Goal: Information Seeking & Learning: Compare options

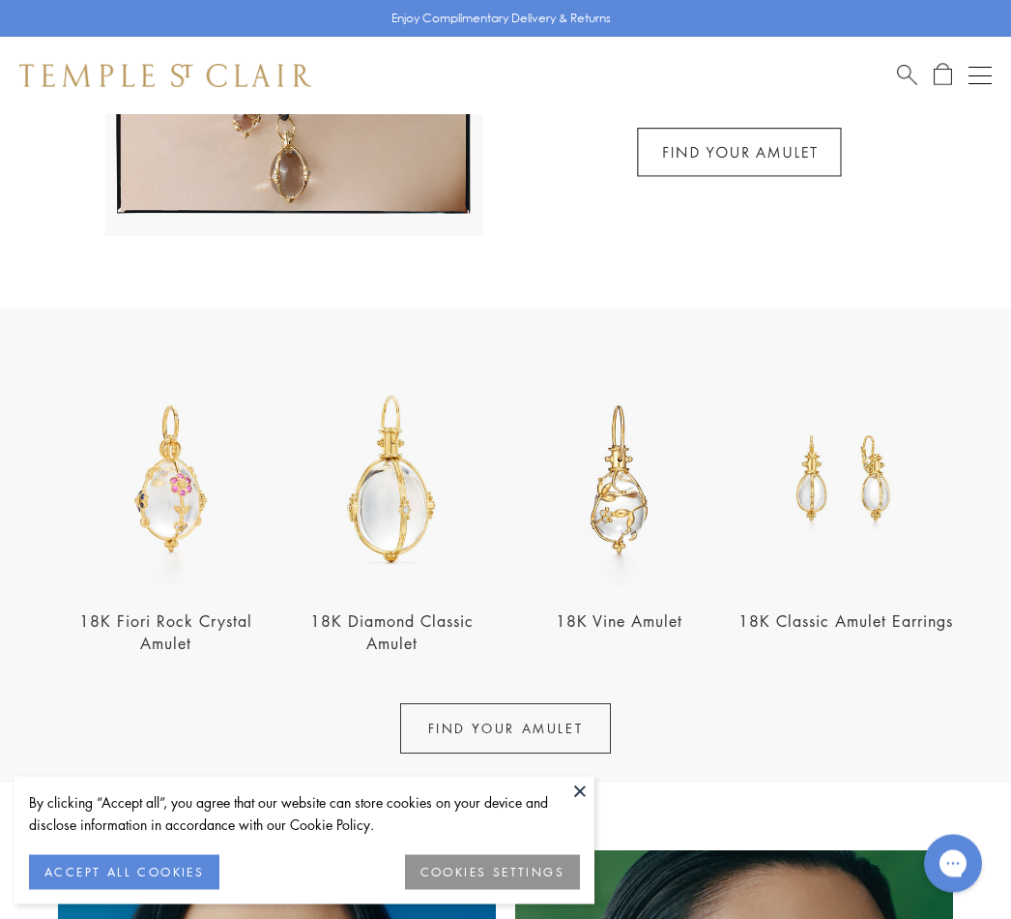
scroll to position [447, 0]
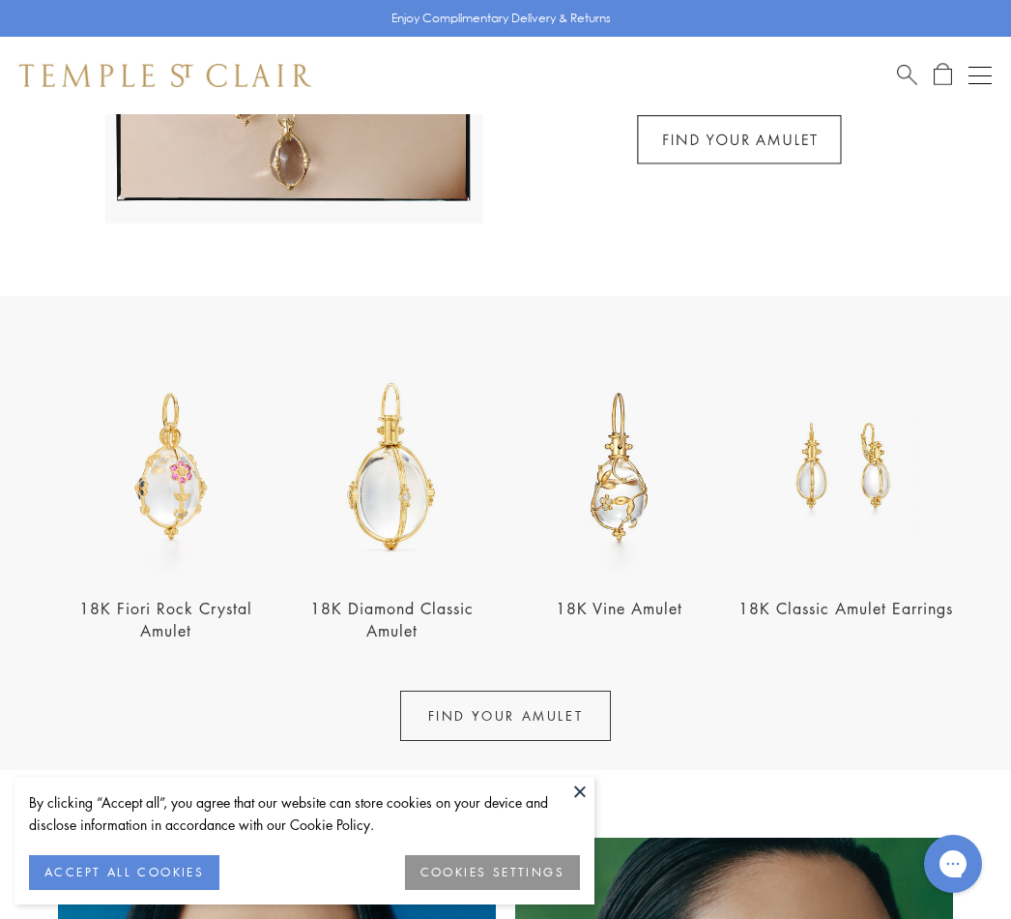
click at [592, 806] on button at bounding box center [580, 790] width 29 height 29
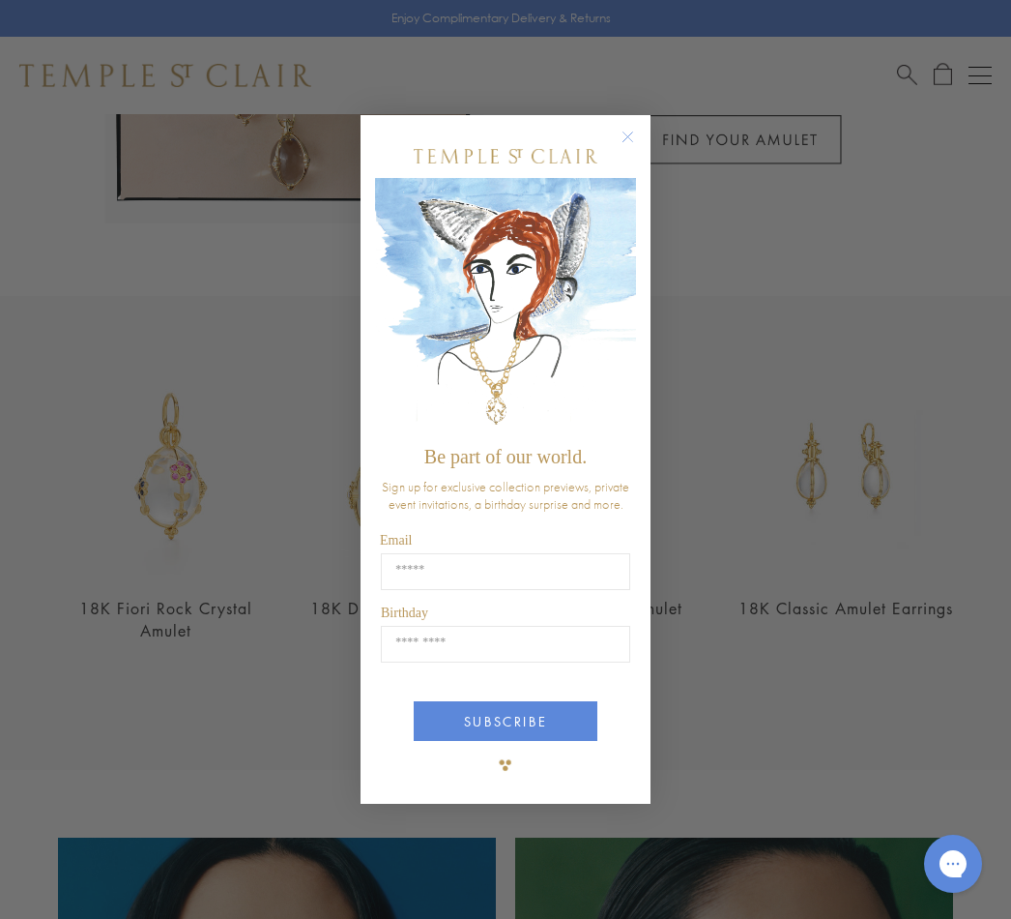
click at [639, 145] on icon "Close dialog" at bounding box center [628, 137] width 24 height 24
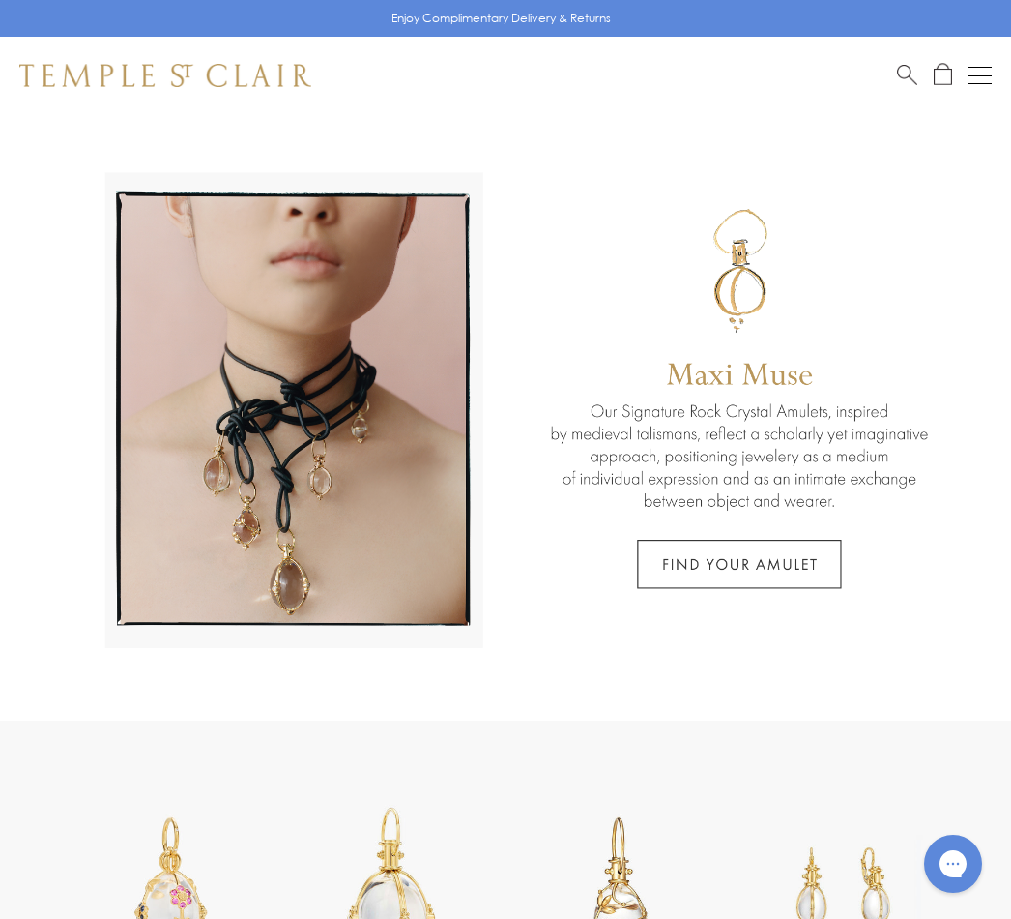
scroll to position [0, 0]
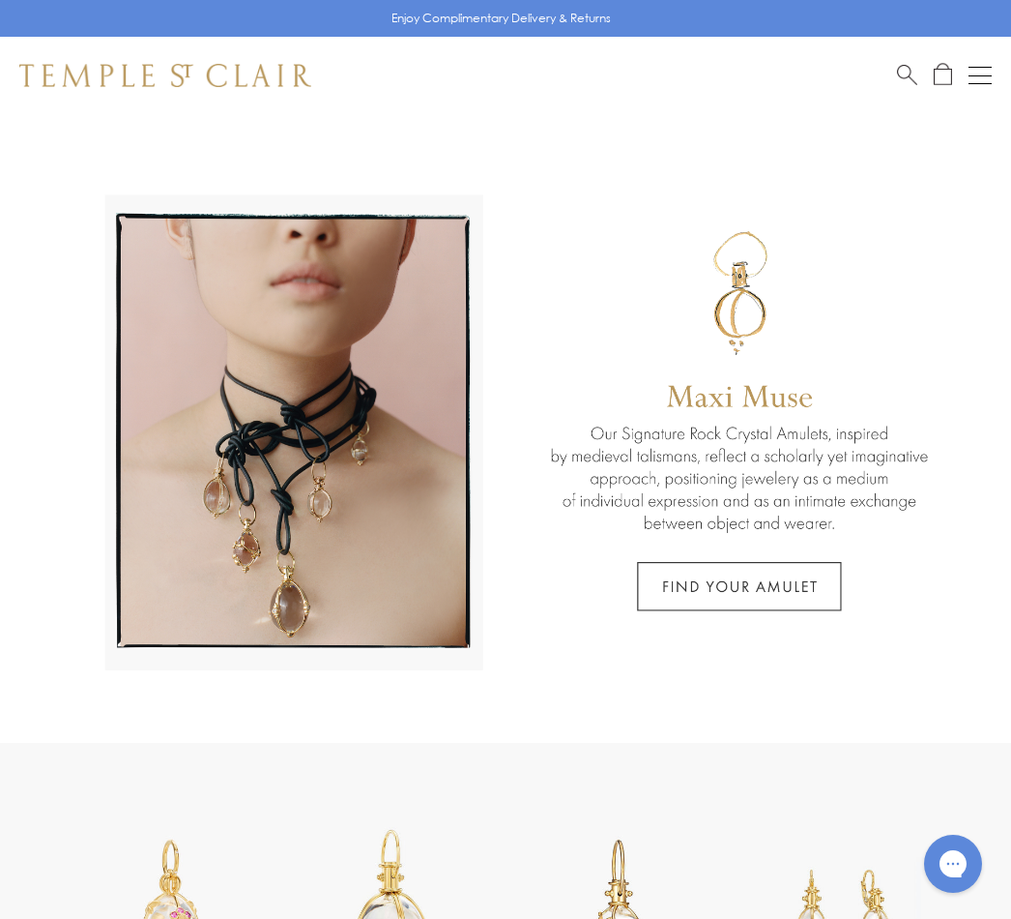
click at [989, 77] on button "Open navigation" at bounding box center [980, 75] width 23 height 23
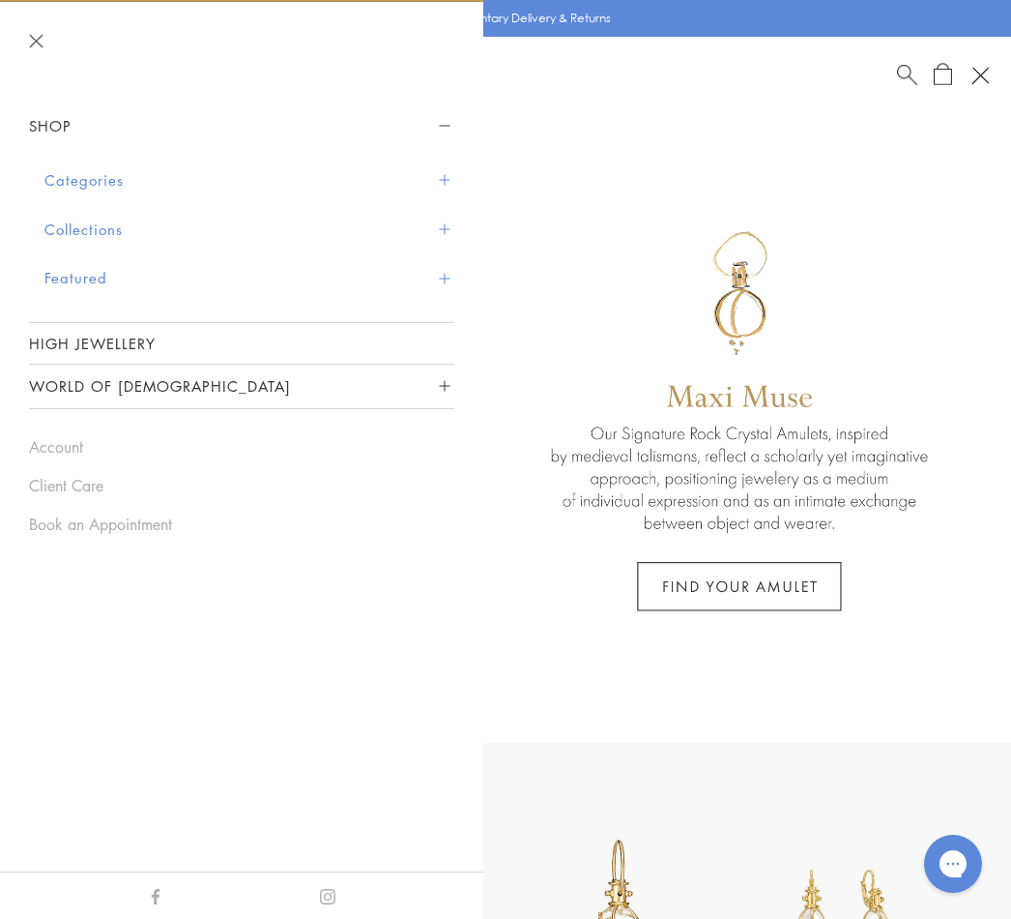
click at [119, 221] on button "Collections" at bounding box center [249, 229] width 410 height 49
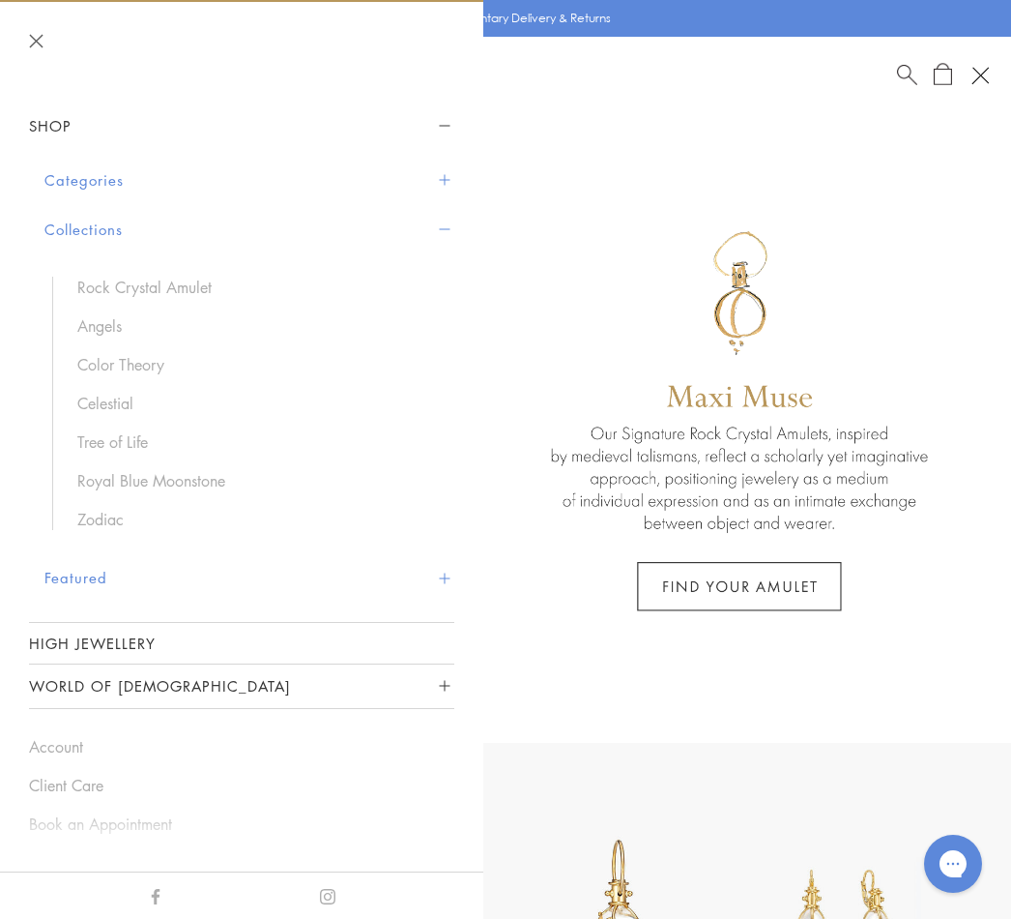
click at [170, 364] on link "Color Theory" at bounding box center [256, 364] width 358 height 21
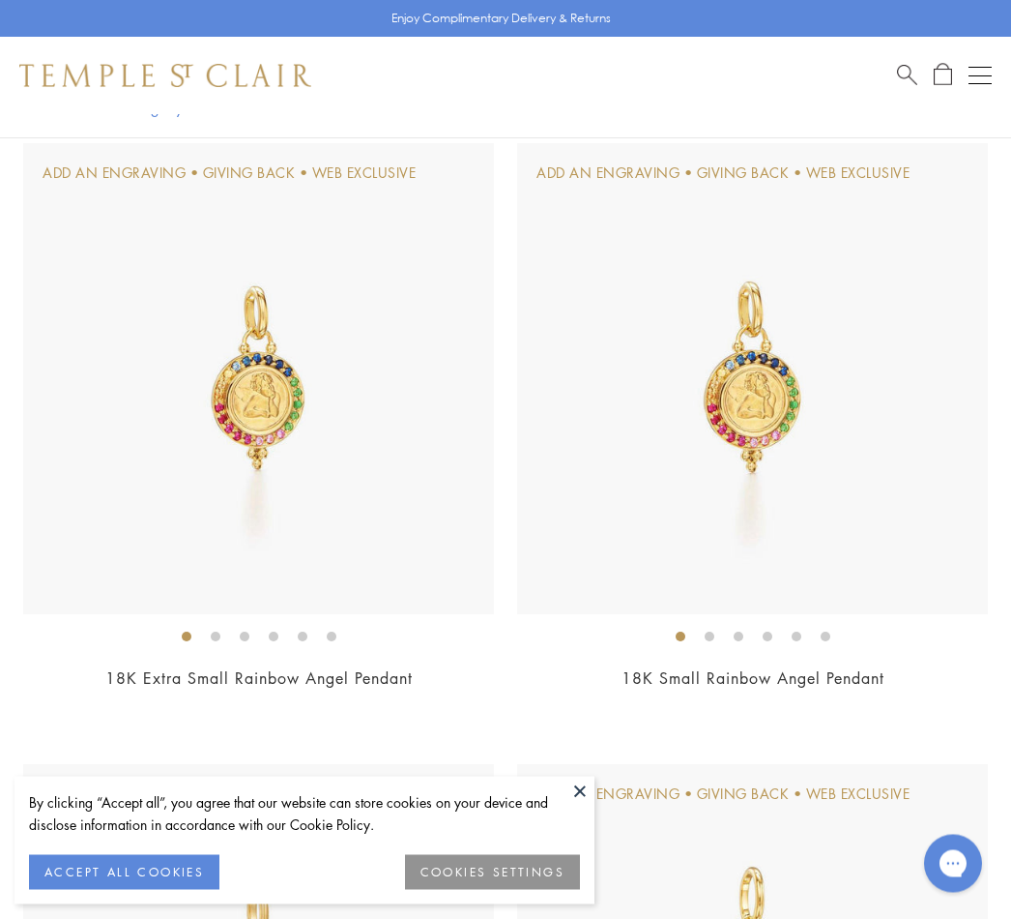
scroll to position [435, 0]
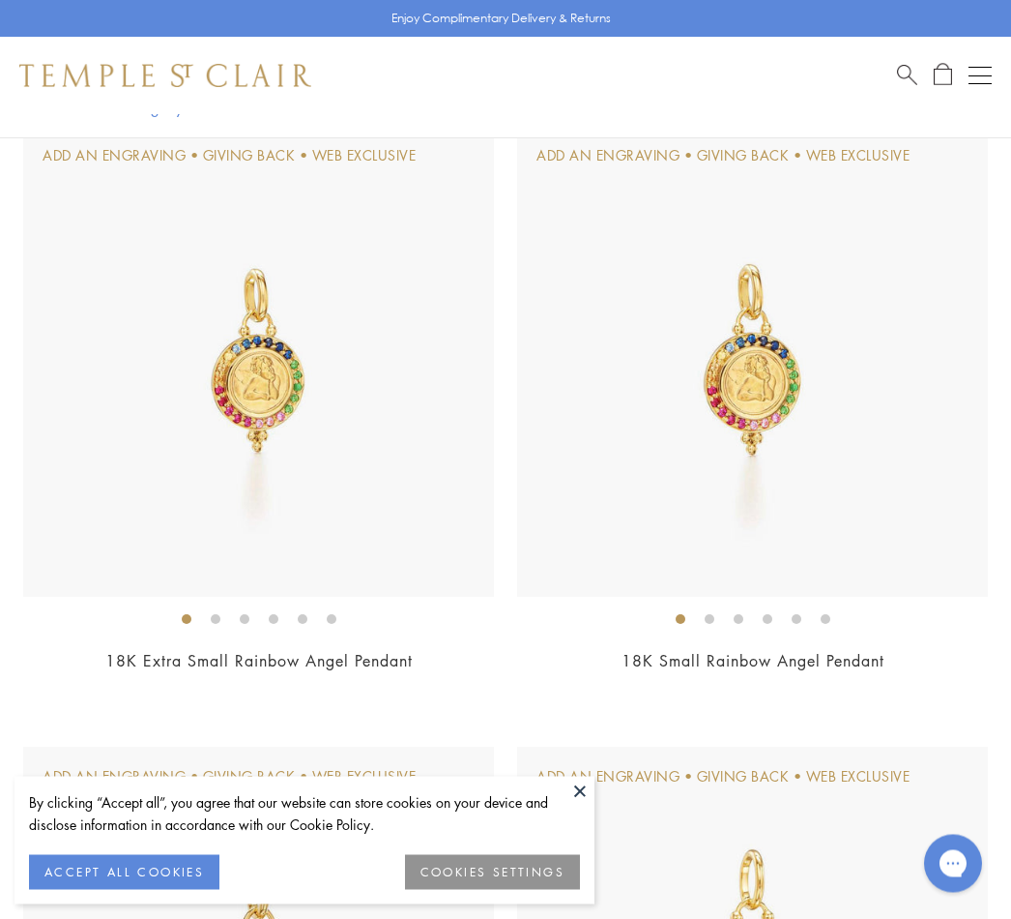
click at [584, 806] on button at bounding box center [580, 790] width 29 height 29
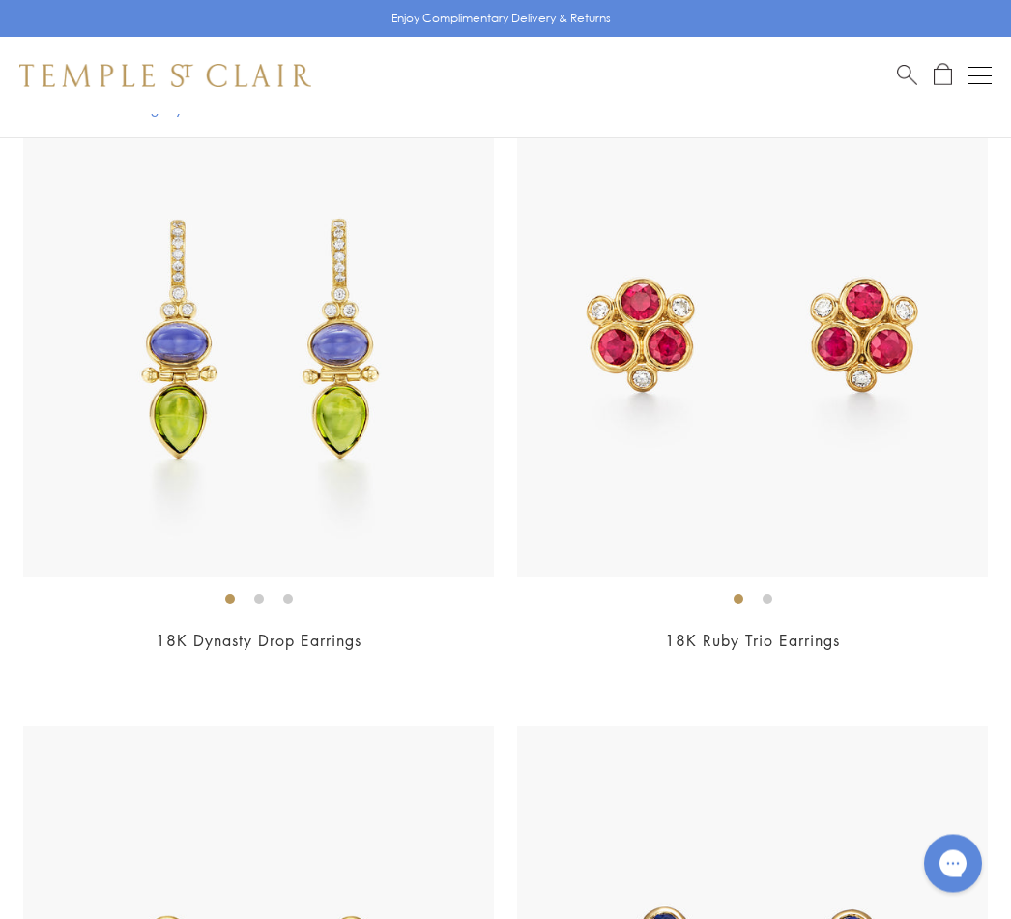
scroll to position [9768, 0]
click at [813, 630] on link "18K Ruby Trio Earrings" at bounding box center [752, 640] width 175 height 21
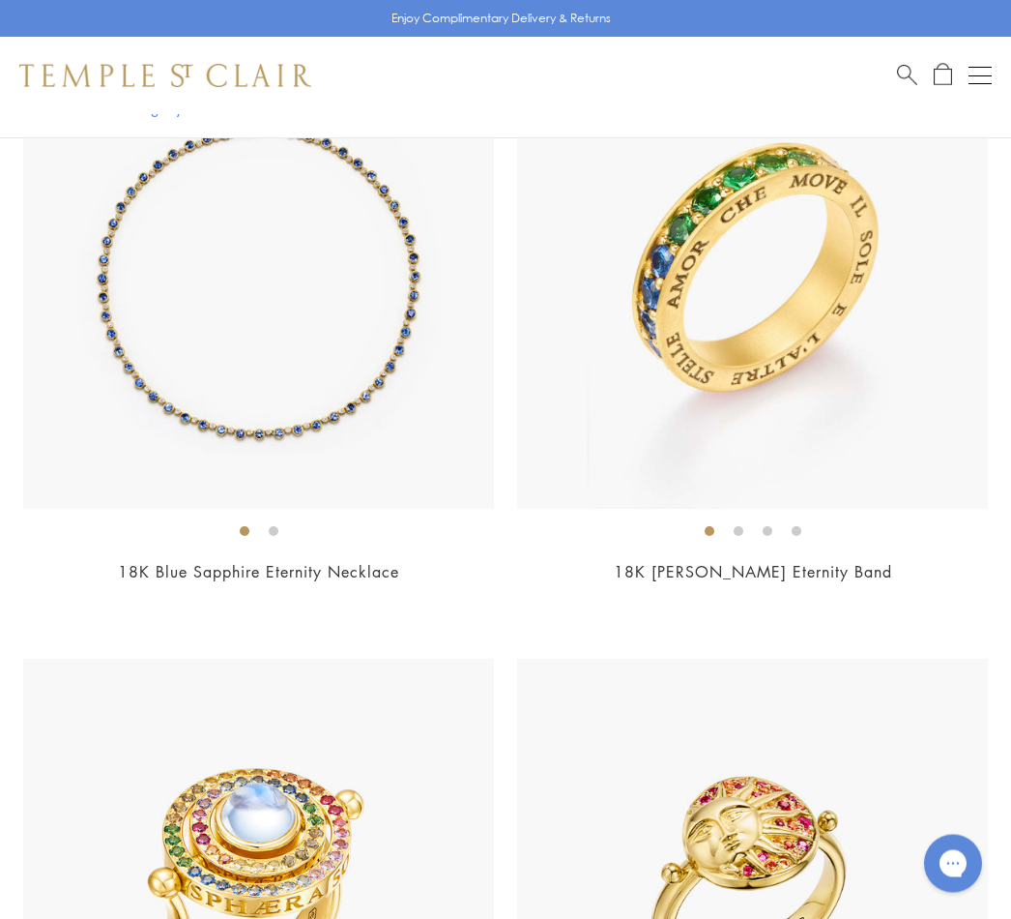
scroll to position [11698, 0]
click at [328, 587] on div "$55,000" at bounding box center [258, 598] width 471 height 22
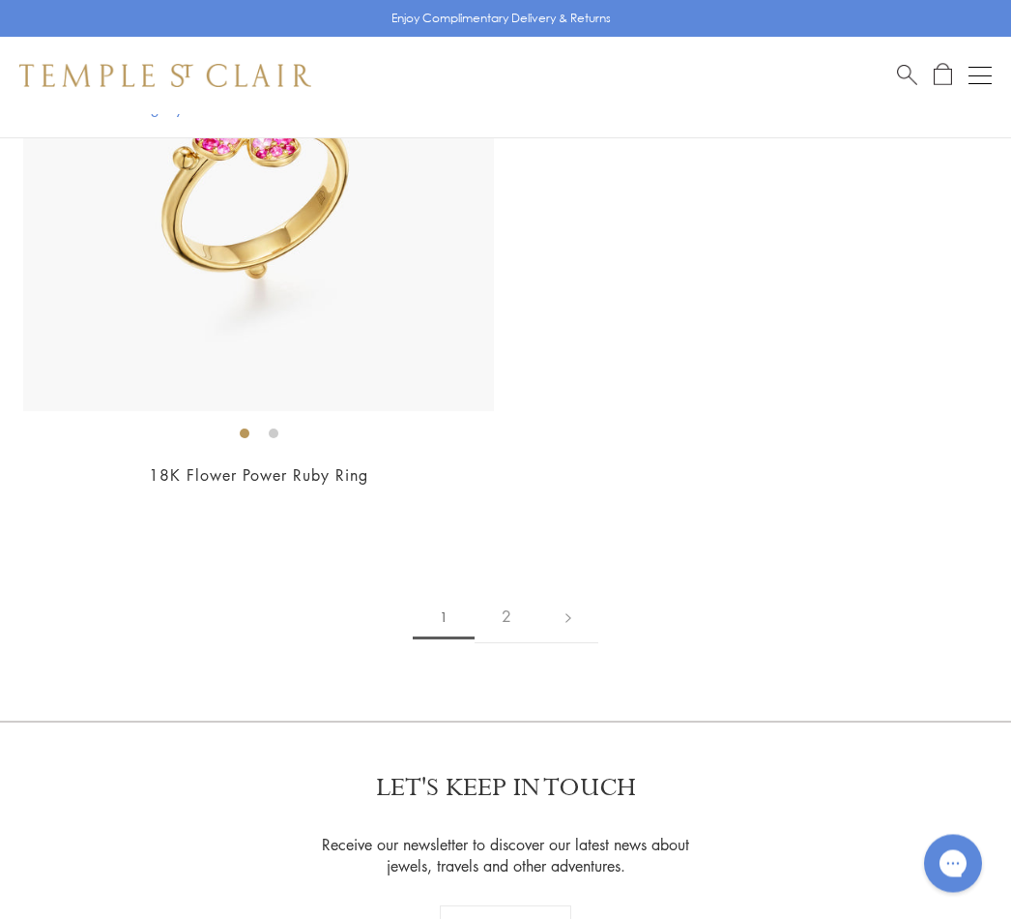
scroll to position [16761, 0]
click at [518, 594] on link "2" at bounding box center [507, 616] width 64 height 53
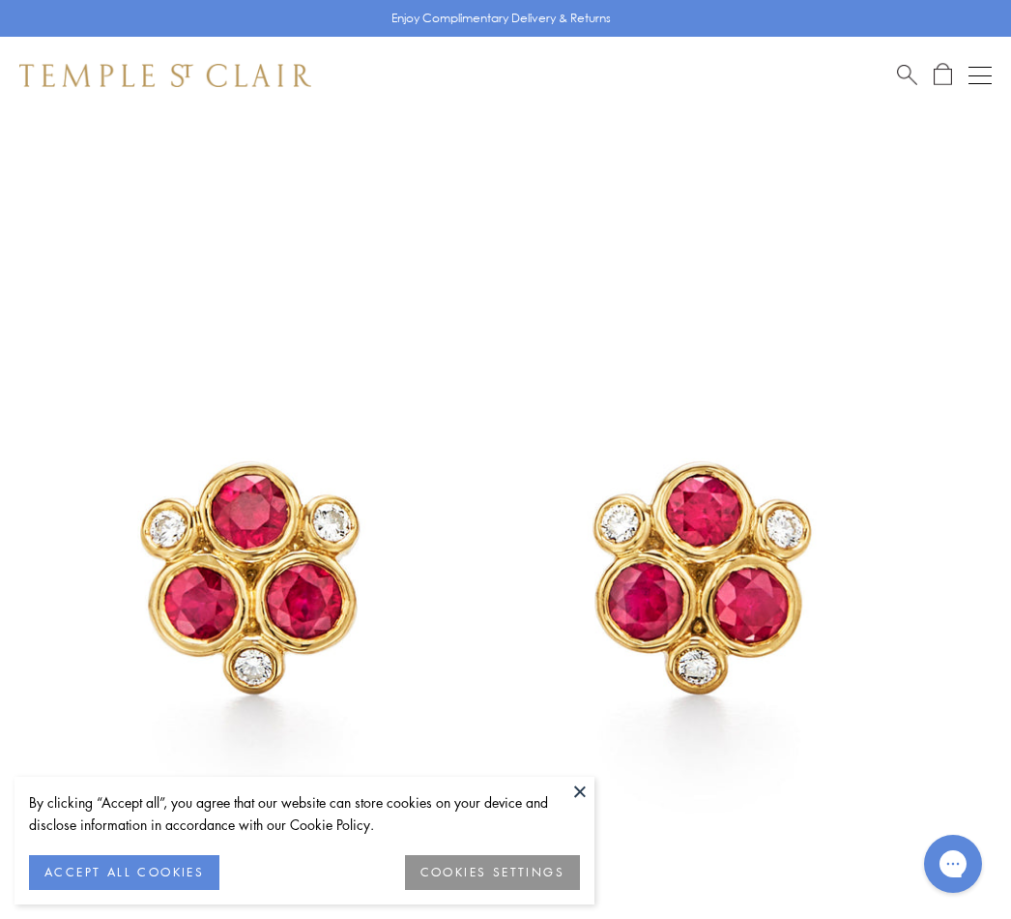
click at [165, 863] on button "ACCEPT ALL COOKIES" at bounding box center [124, 872] width 190 height 35
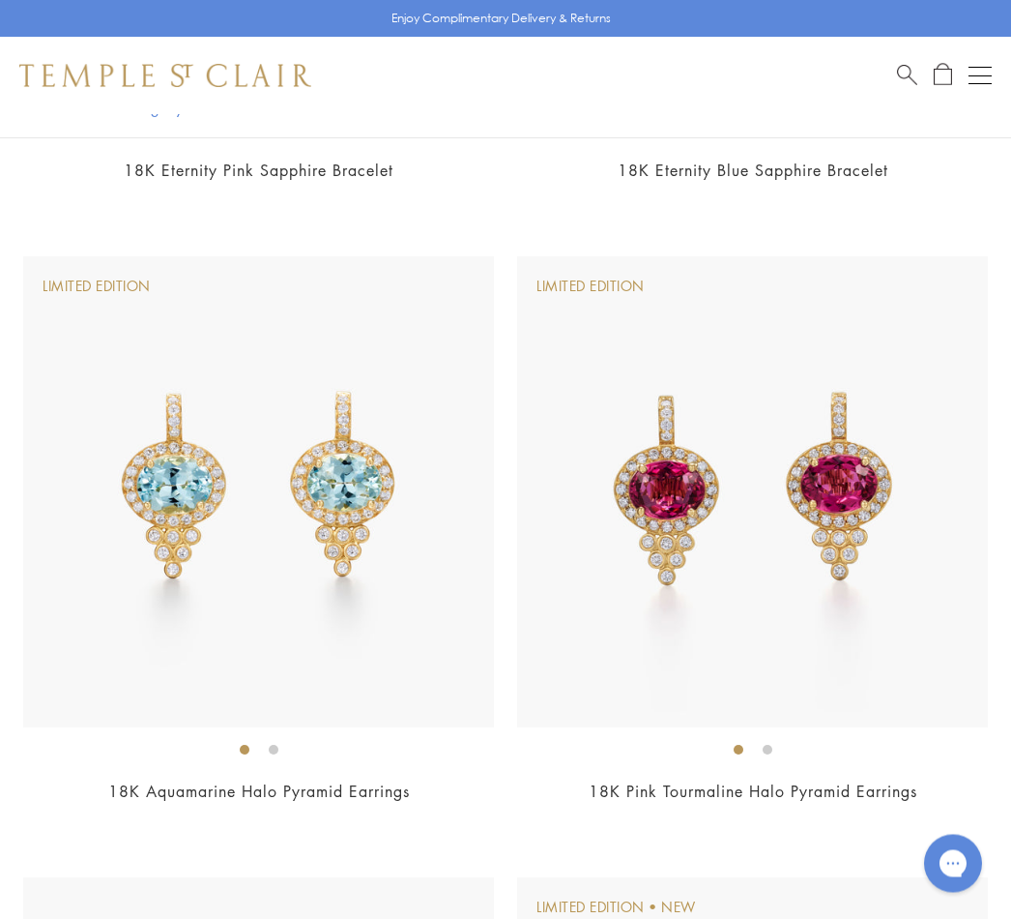
scroll to position [8996, 0]
click at [316, 780] on link "18K Aquamarine Halo Pyramid Earrings" at bounding box center [259, 790] width 302 height 21
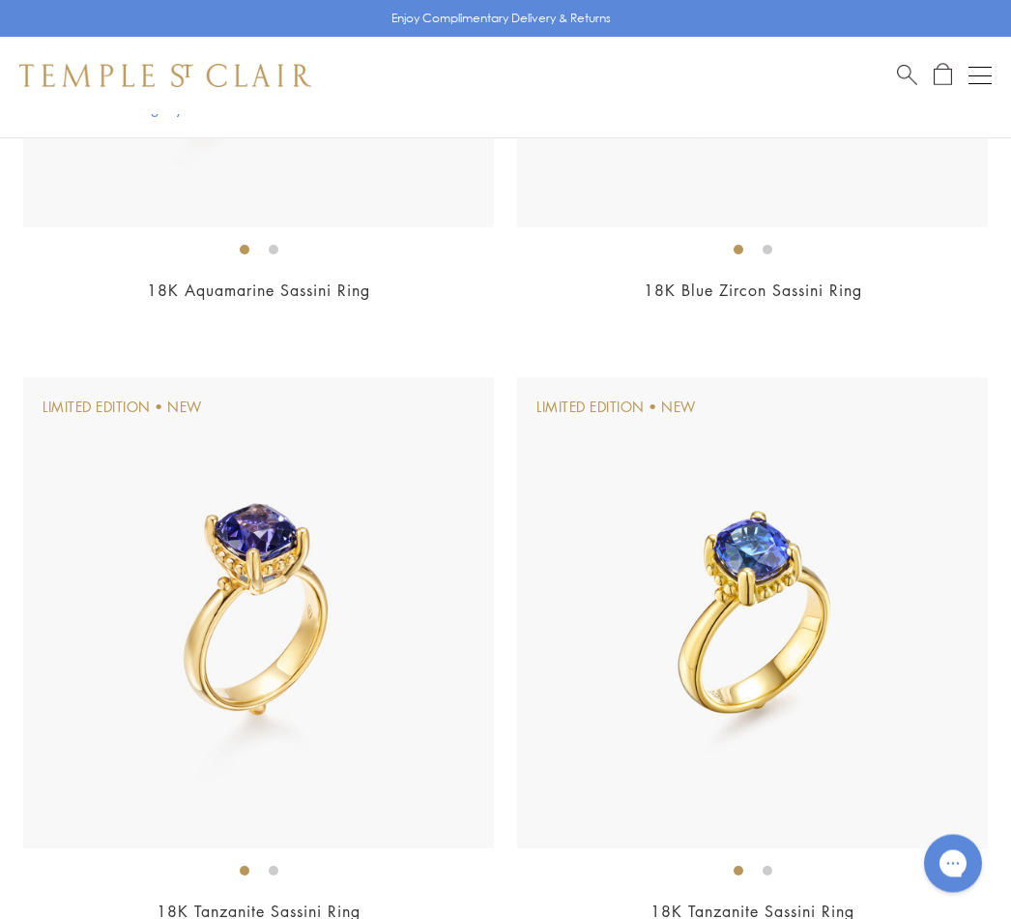
scroll to position [11358, 0]
click at [314, 279] on link "18K Aquamarine Sassini Ring" at bounding box center [258, 289] width 223 height 21
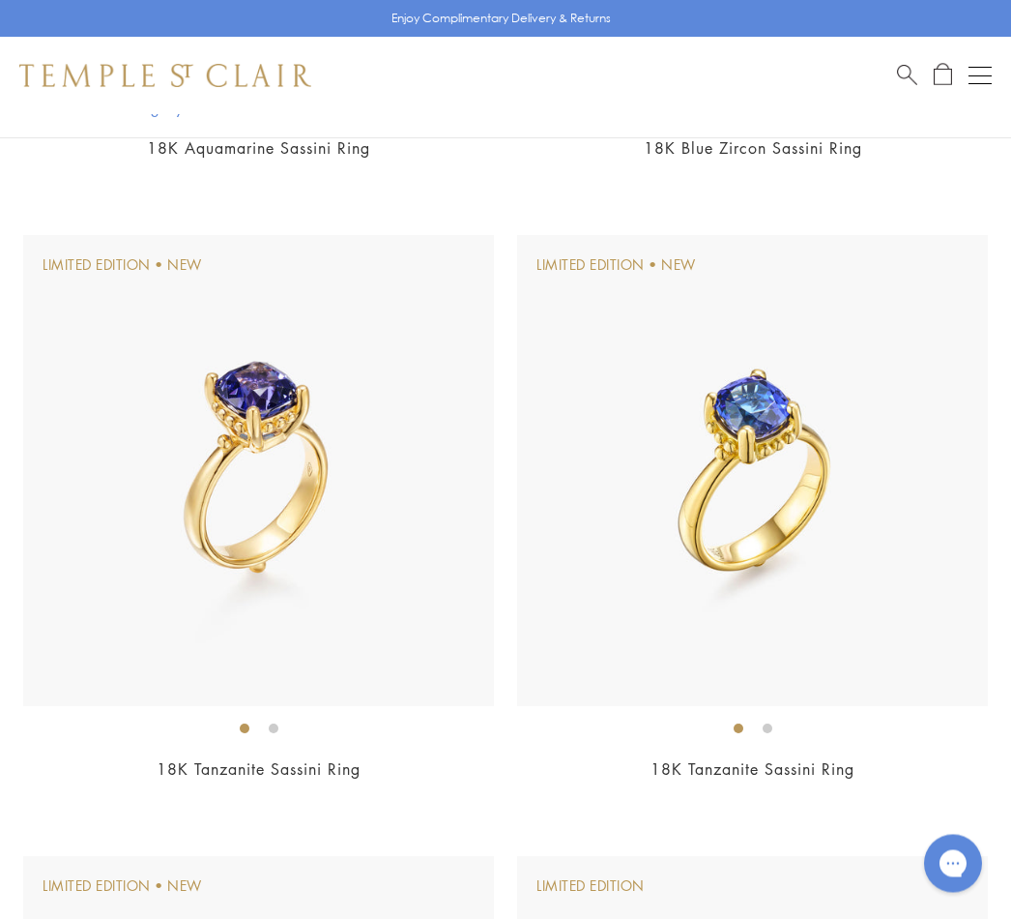
click at [980, 85] on button "Open navigation" at bounding box center [980, 75] width 23 height 23
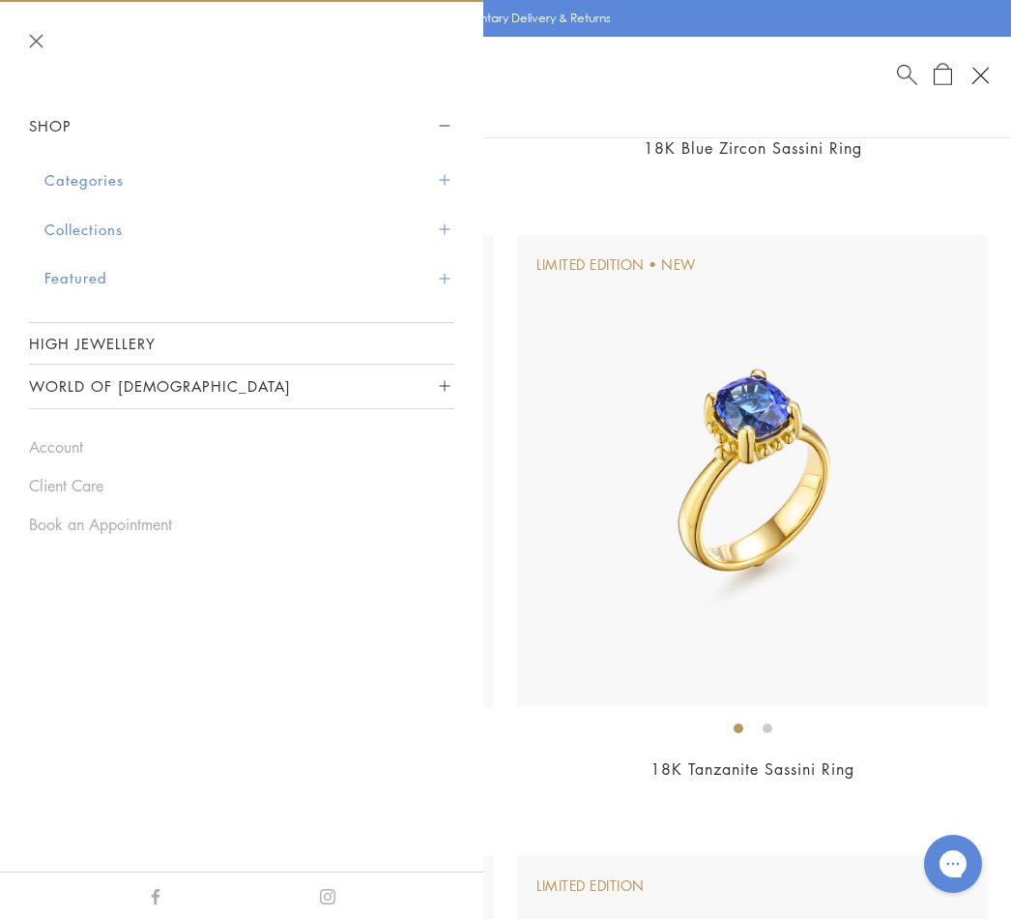
click at [119, 167] on button "Categories" at bounding box center [249, 180] width 410 height 49
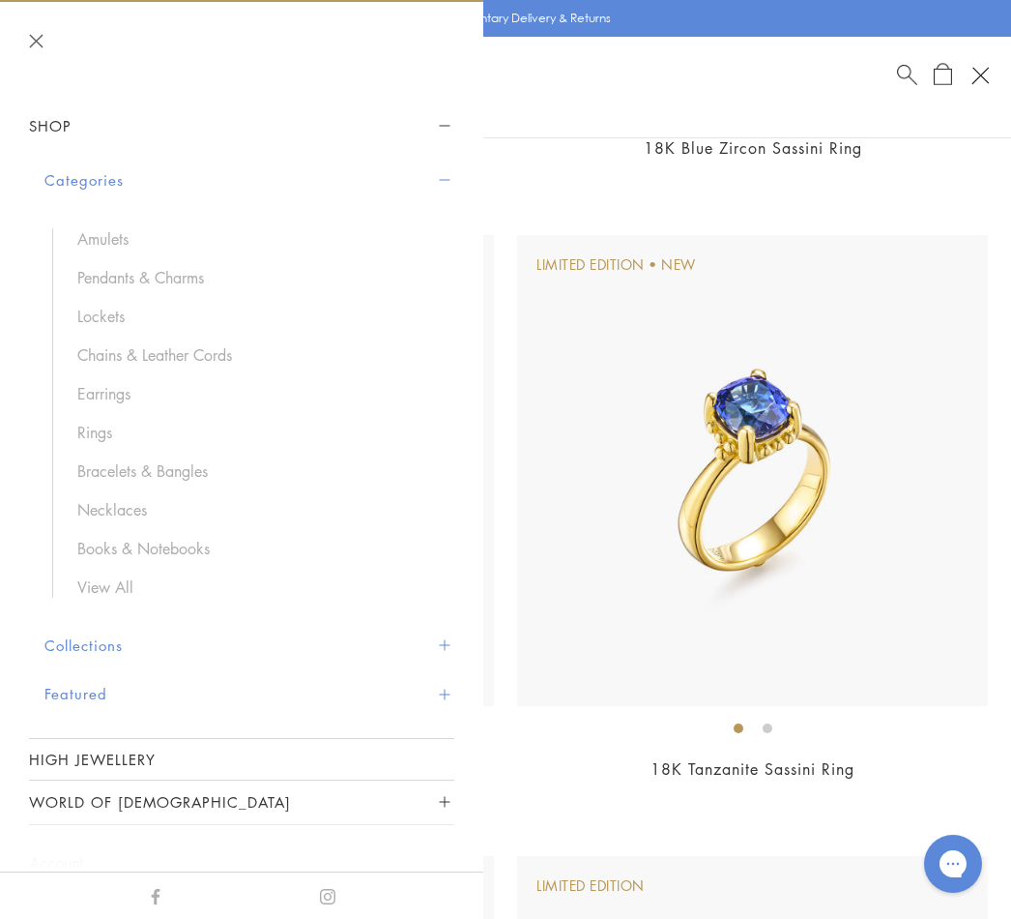
click at [203, 351] on link "Chains & Leather Cords" at bounding box center [256, 354] width 358 height 21
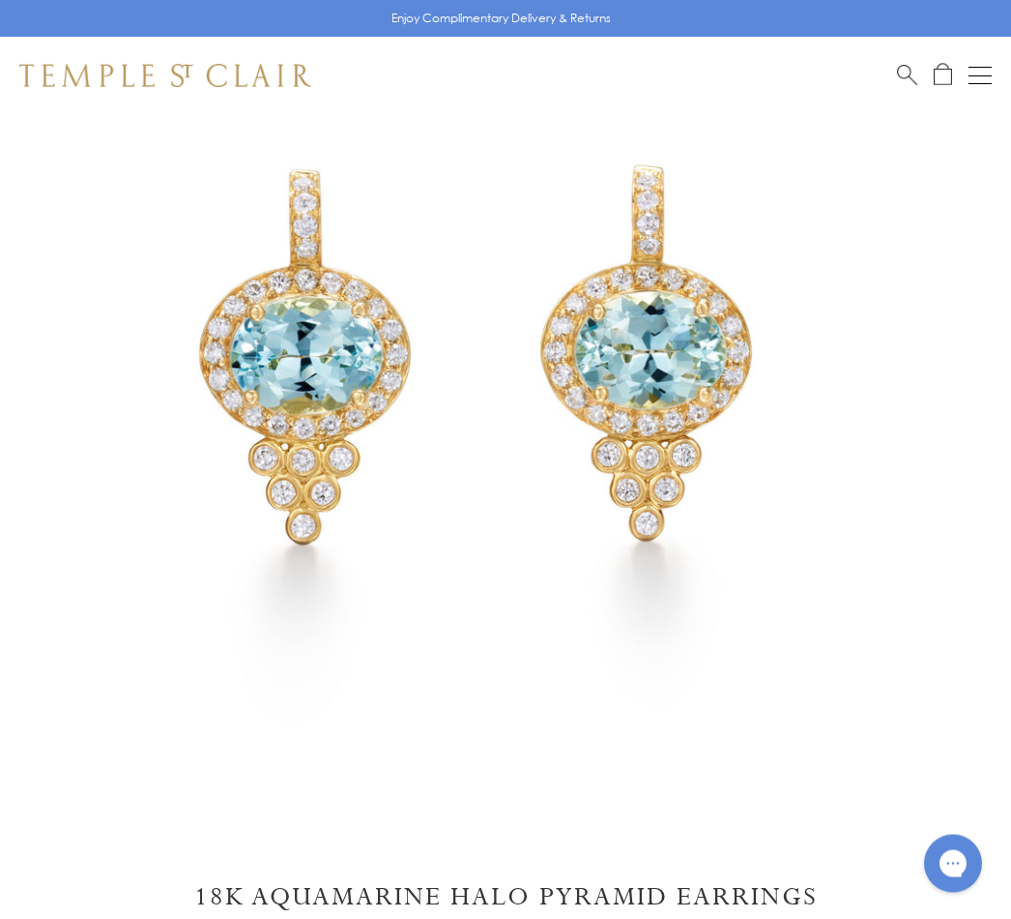
scroll to position [221, 0]
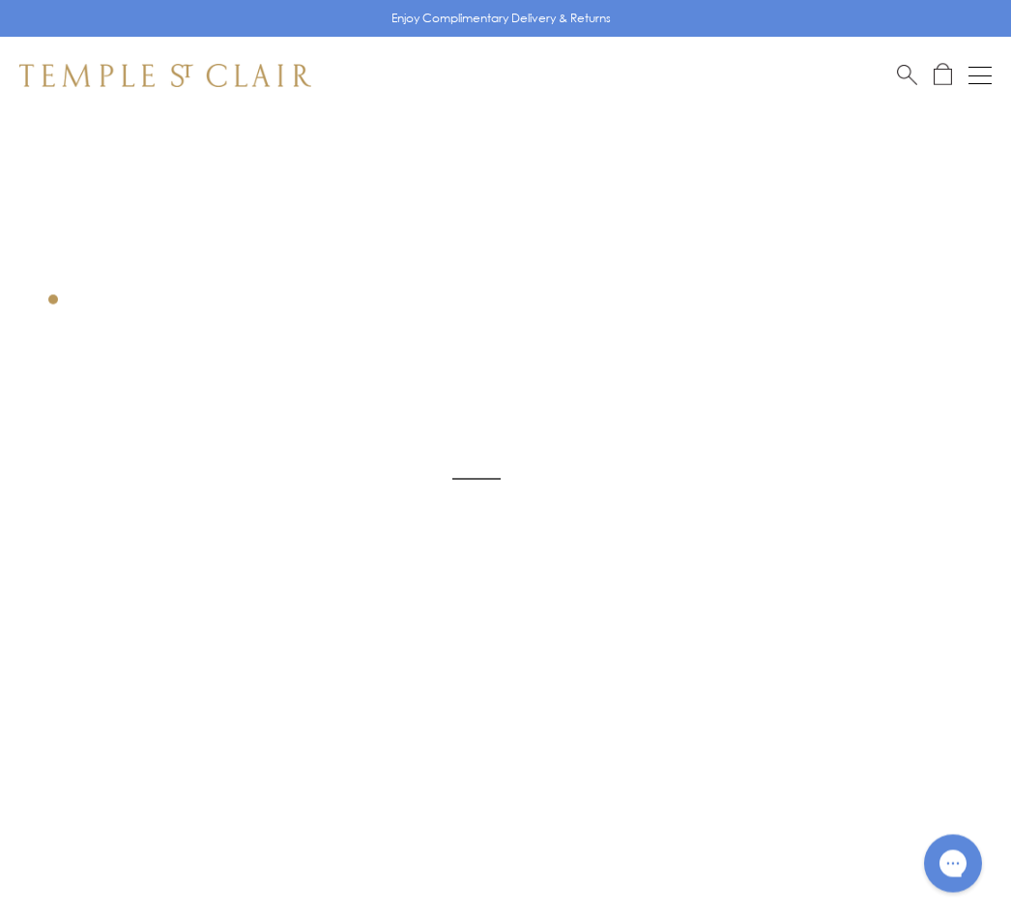
scroll to position [114, 0]
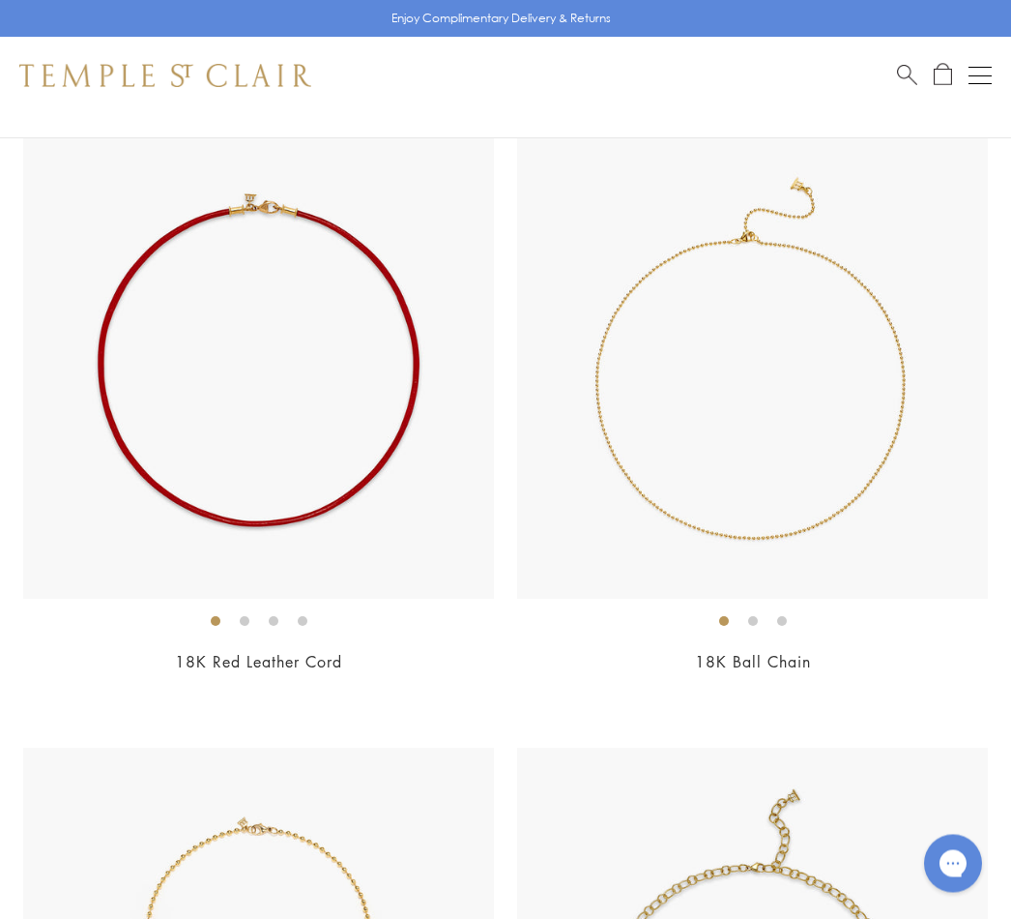
scroll to position [2710, 0]
click at [779, 658] on link "18K Ball Chain" at bounding box center [753, 661] width 116 height 21
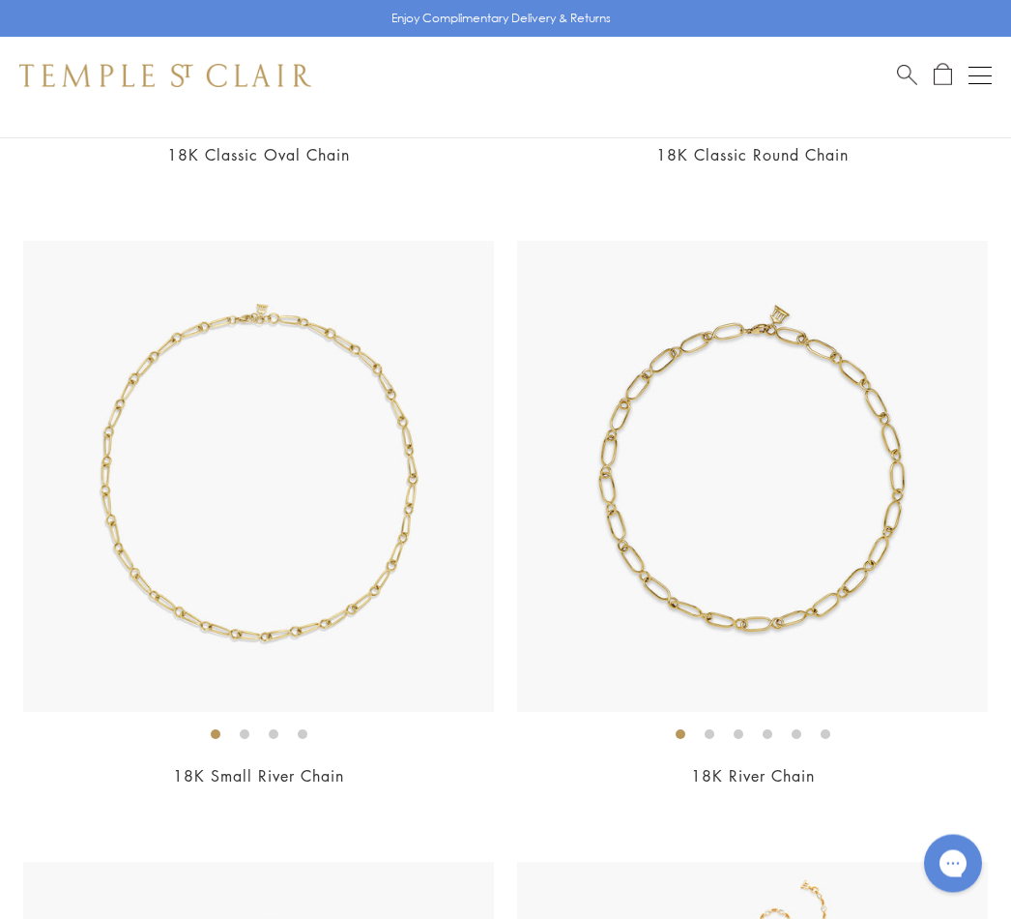
scroll to position [4459, 0]
click at [255, 725] on ol at bounding box center [258, 733] width 471 height 24
click at [256, 727] on ol at bounding box center [258, 733] width 471 height 24
click at [284, 732] on ol at bounding box center [258, 733] width 471 height 24
click at [278, 772] on link "18K Small River Chain" at bounding box center [258, 775] width 171 height 21
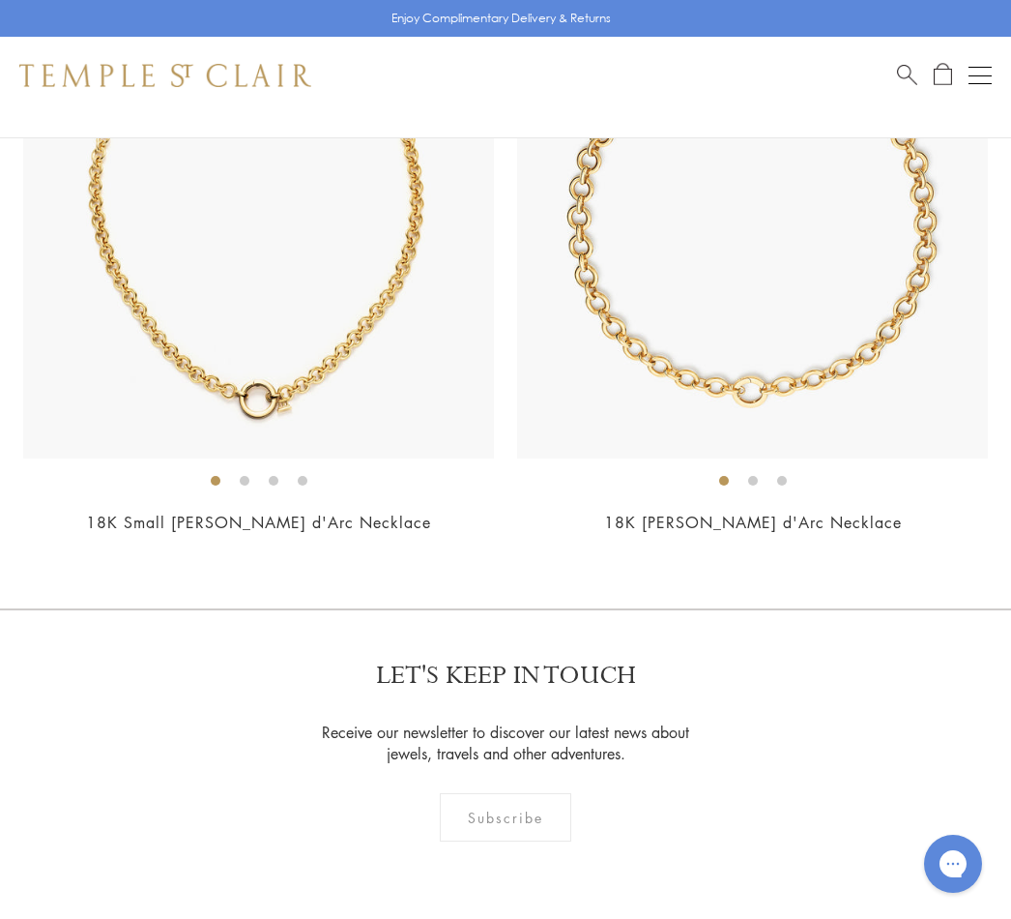
scroll to position [6576, 0]
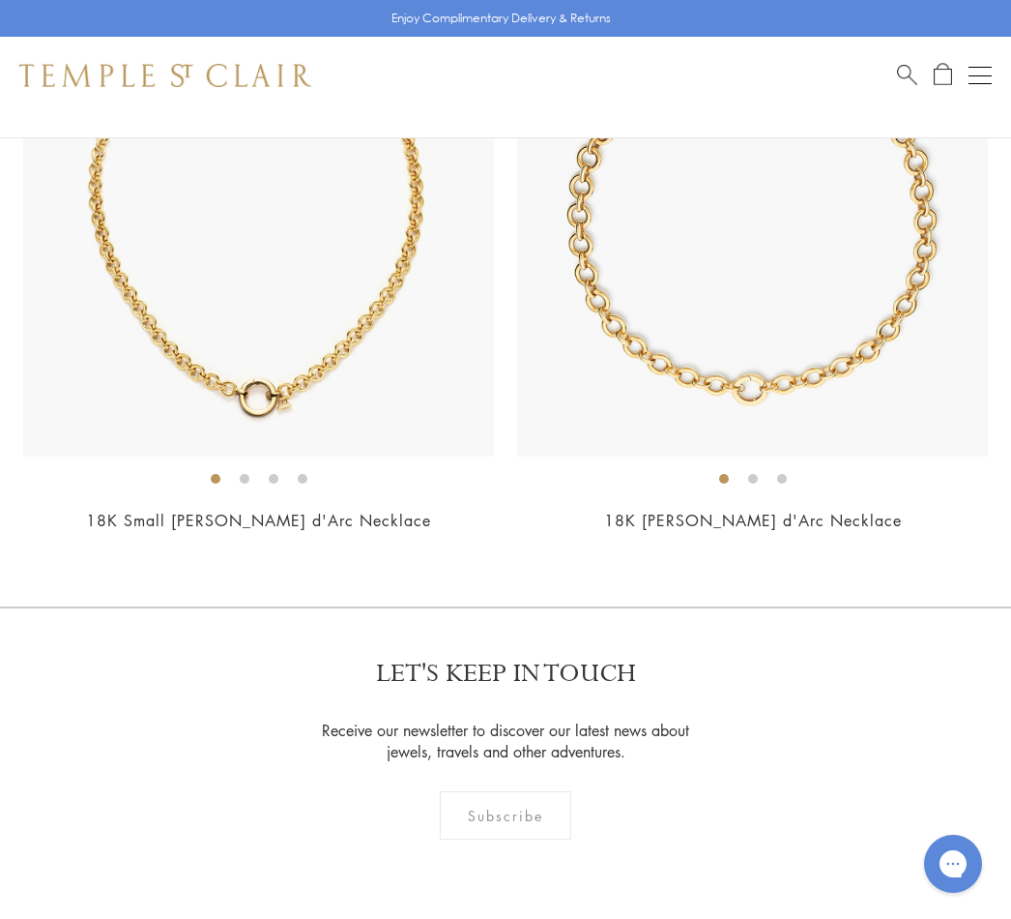
click at [249, 474] on li at bounding box center [245, 479] width 10 height 10
click at [283, 490] on div "18K Small Jean d'Arc Necklace From $24,000" at bounding box center [258, 271] width 471 height 572
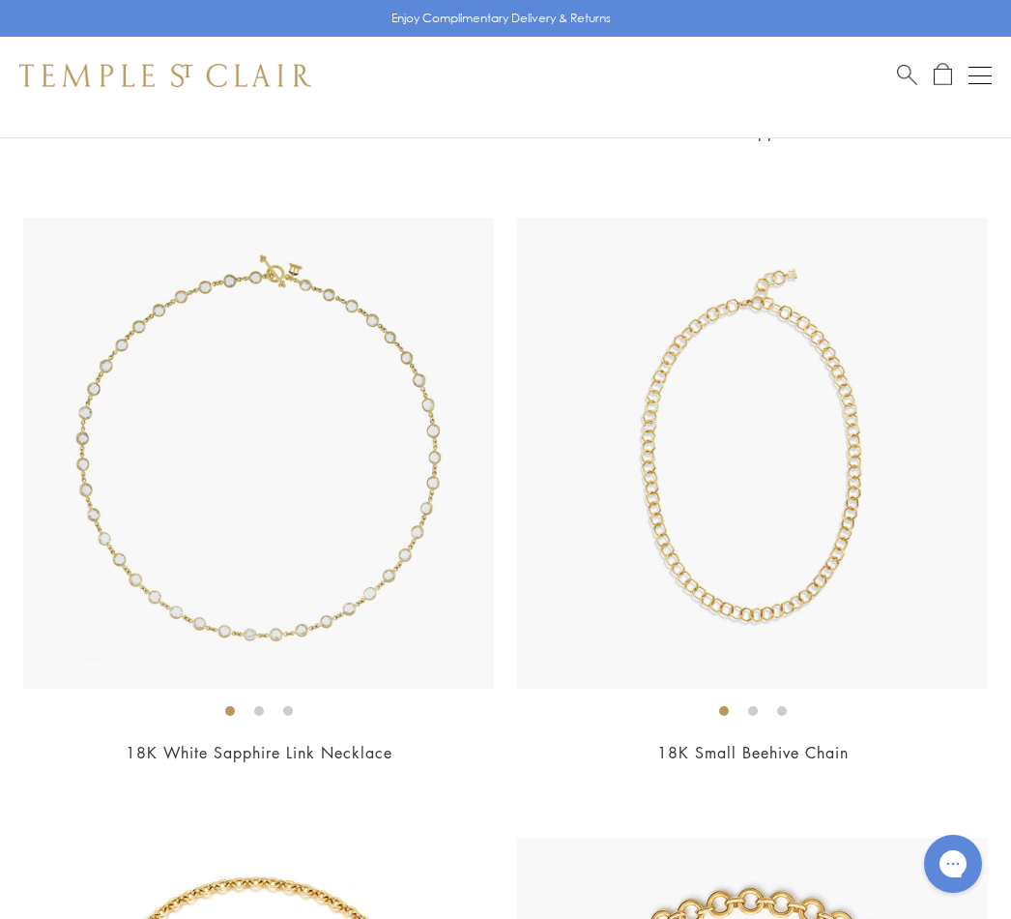
scroll to position [5715, 0]
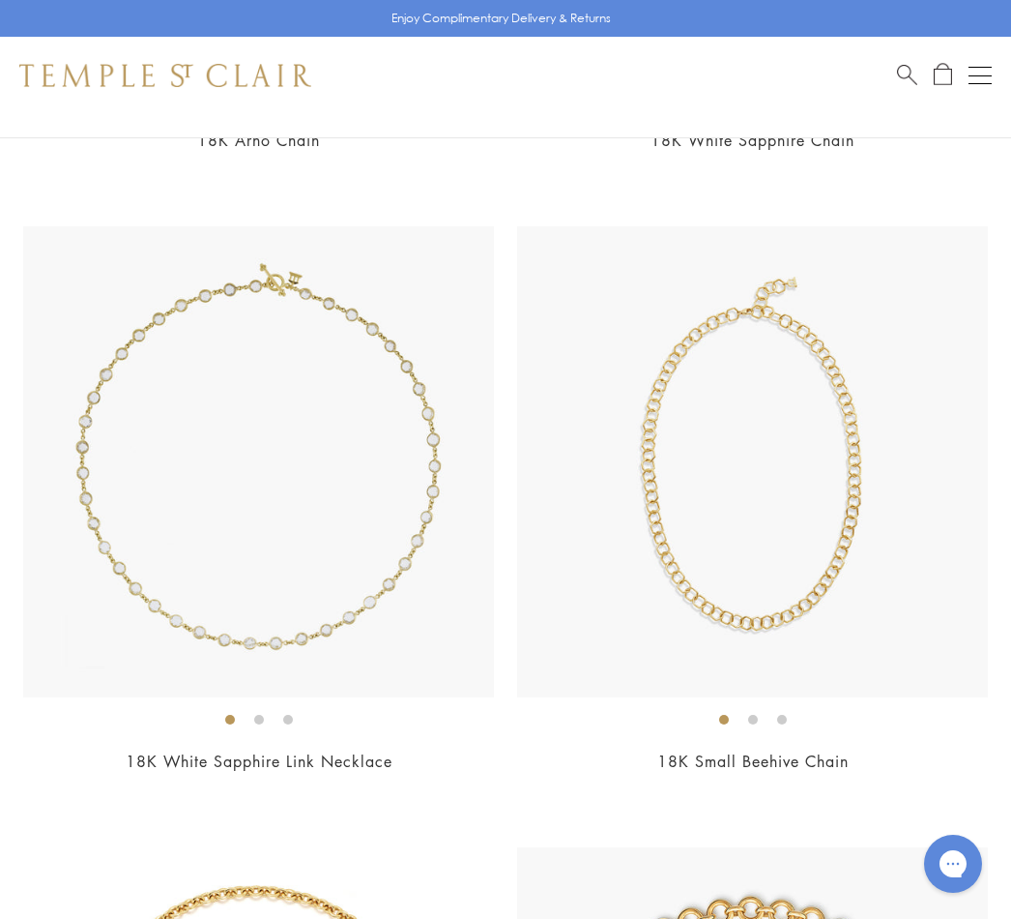
click at [303, 750] on link "18K White Sapphire Link Necklace" at bounding box center [259, 760] width 267 height 21
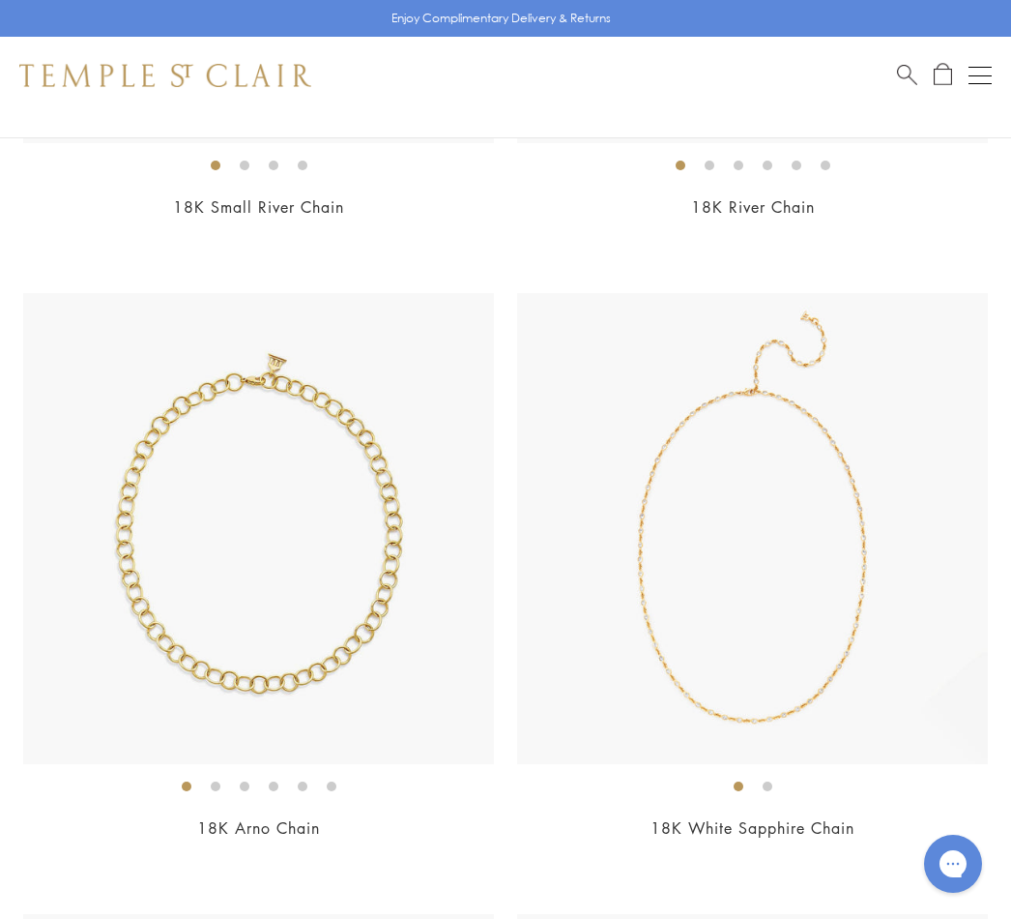
scroll to position [5025, 0]
click at [240, 783] on li at bounding box center [245, 788] width 10 height 10
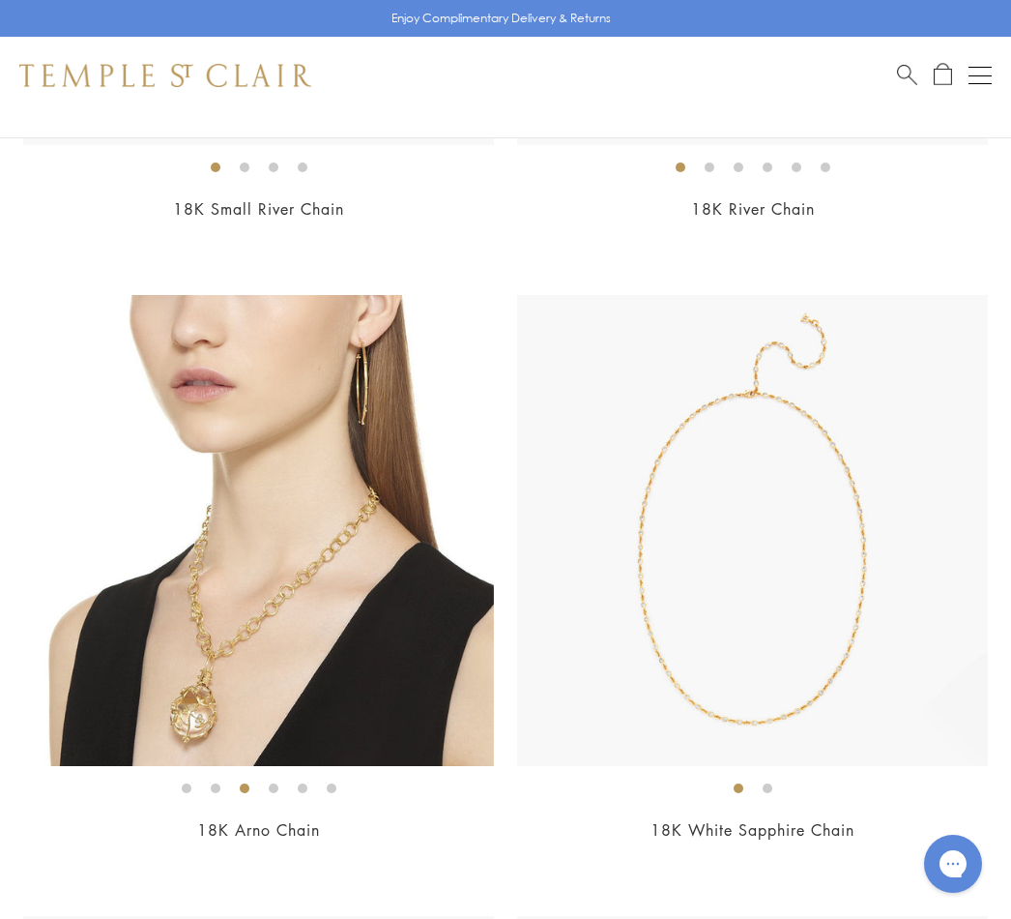
click at [286, 778] on ol at bounding box center [258, 788] width 471 height 24
click at [312, 790] on ol at bounding box center [258, 788] width 471 height 24
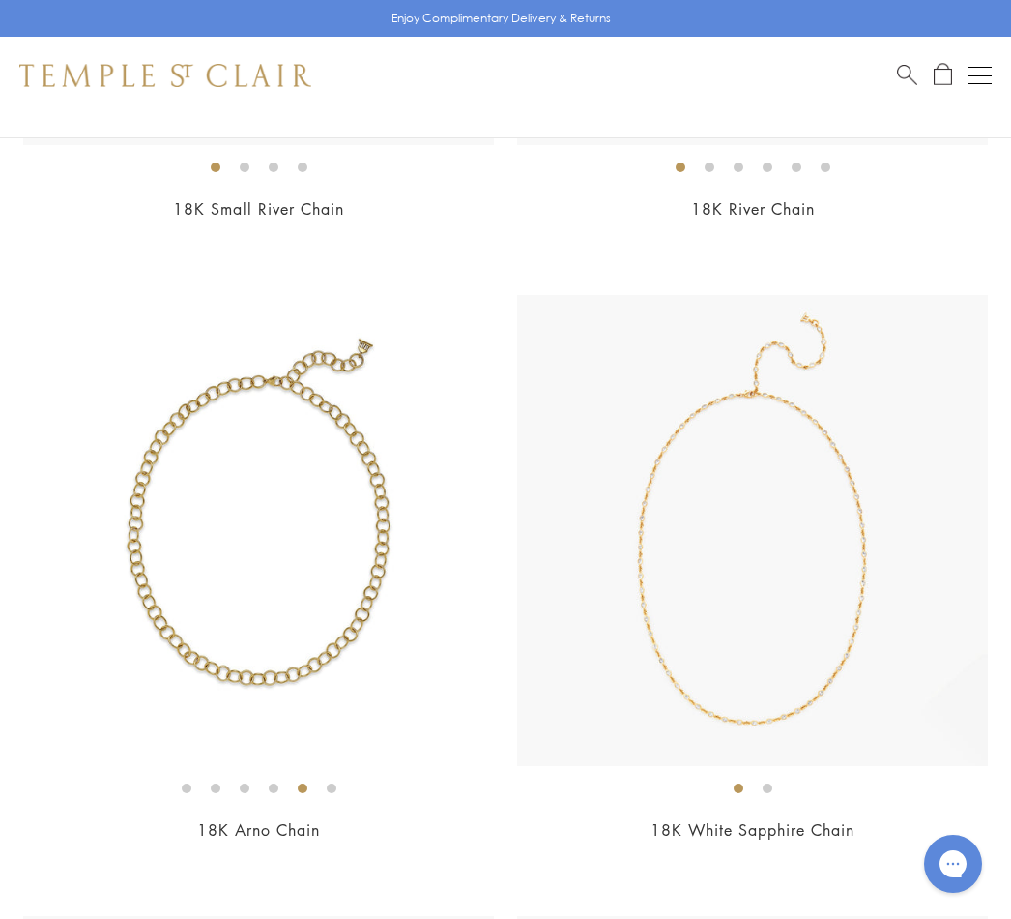
click at [939, 615] on img at bounding box center [752, 530] width 471 height 471
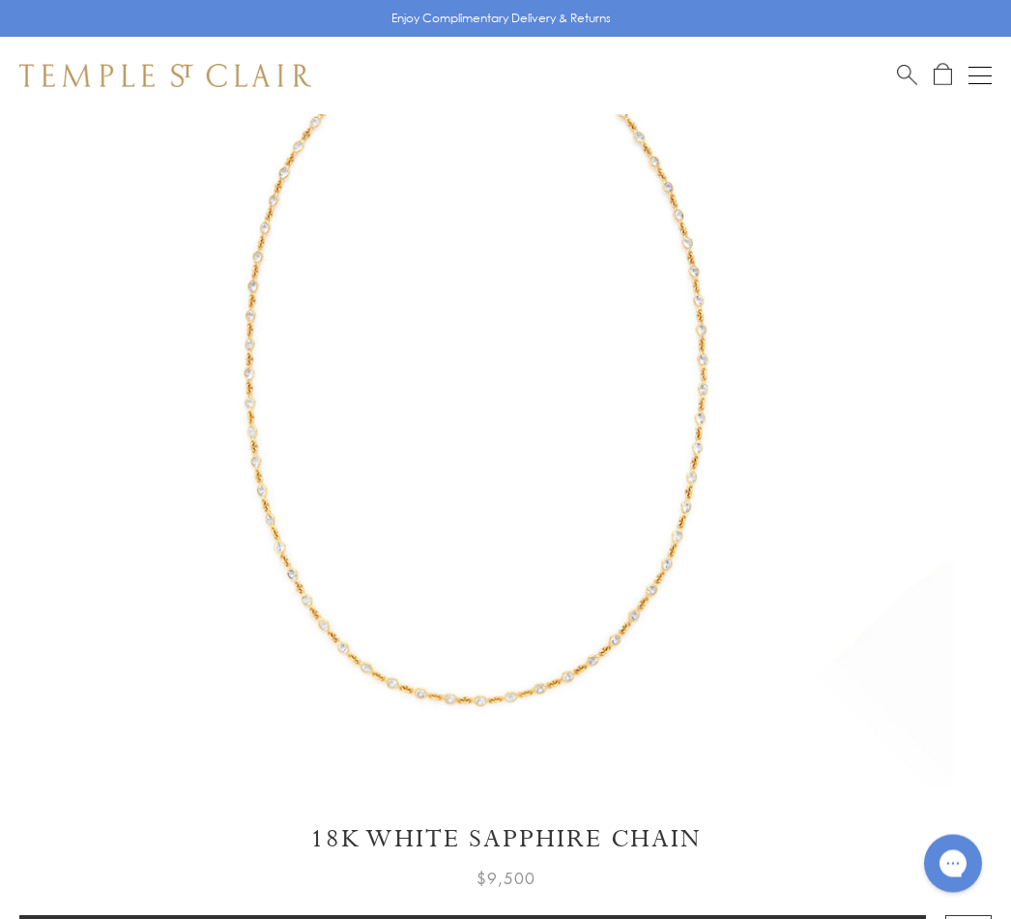
scroll to position [279, 0]
click at [688, 584] on img at bounding box center [476, 311] width 953 height 953
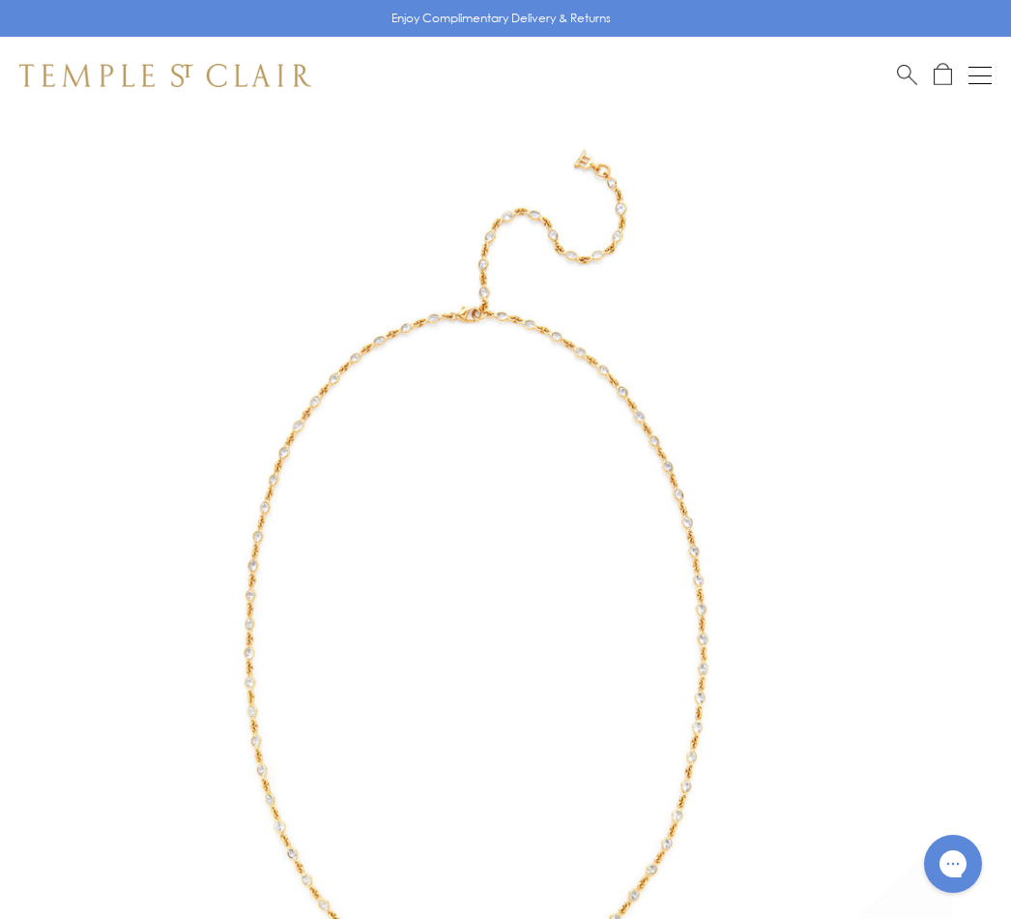
click at [1002, 84] on div "Shop Shop Categories Amulets Pendants & Charms Lockets Chains & Leather Cords E…" at bounding box center [505, 75] width 1011 height 77
click at [990, 77] on button "Open navigation" at bounding box center [980, 75] width 23 height 23
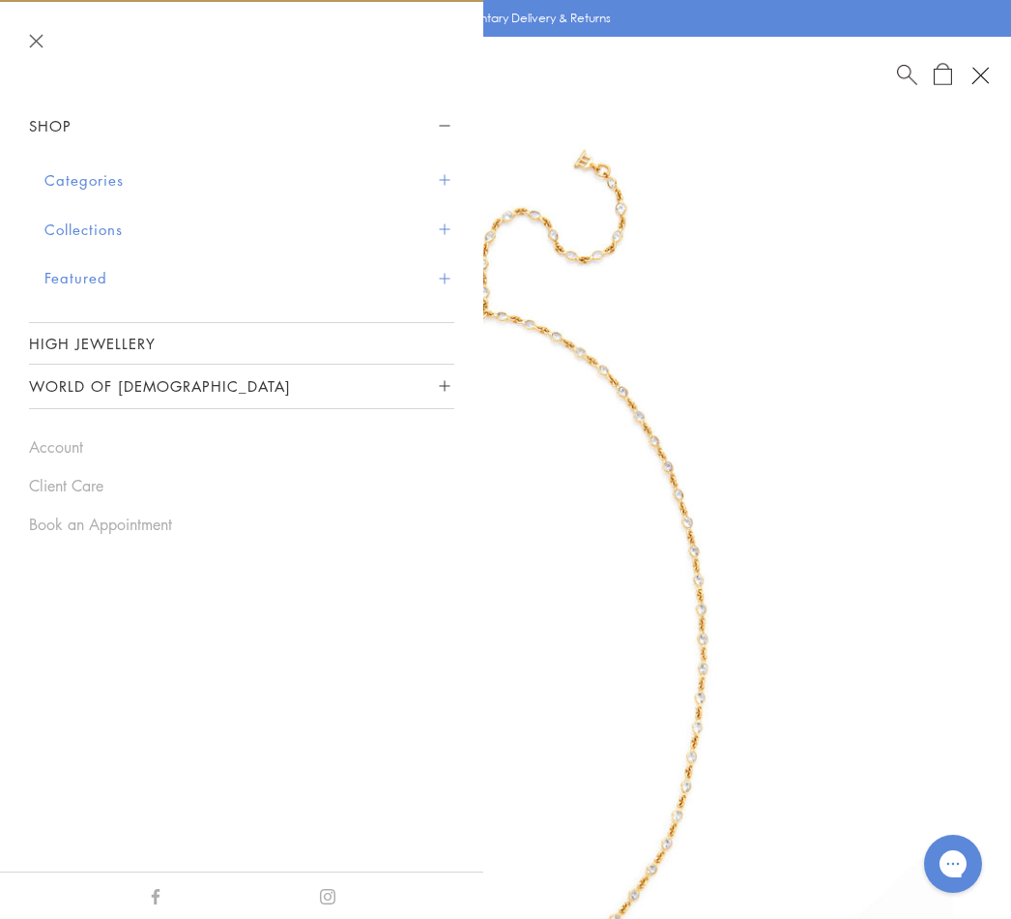
click at [896, 506] on img at bounding box center [476, 590] width 953 height 953
click at [889, 508] on img at bounding box center [476, 590] width 953 height 953
click at [42, 36] on button "Close navigation" at bounding box center [36, 41] width 15 height 15
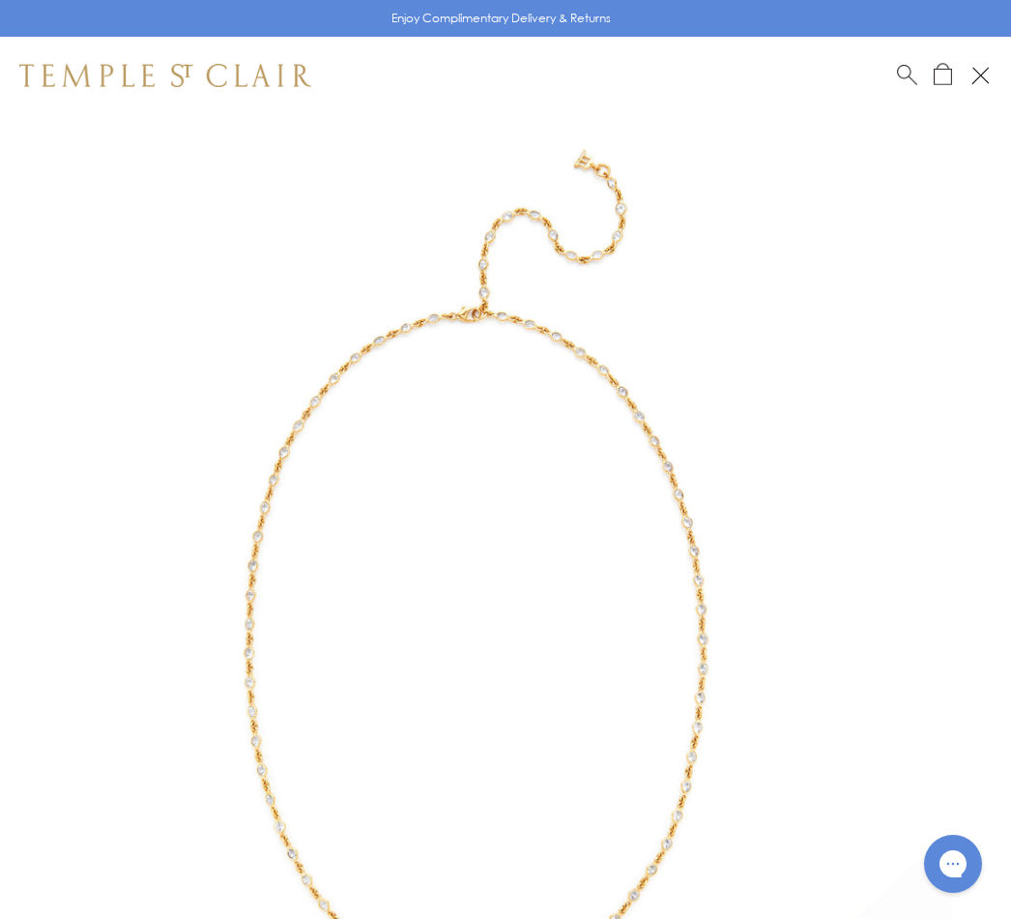
click at [987, 76] on button "Open navigation" at bounding box center [980, 75] width 33 height 33
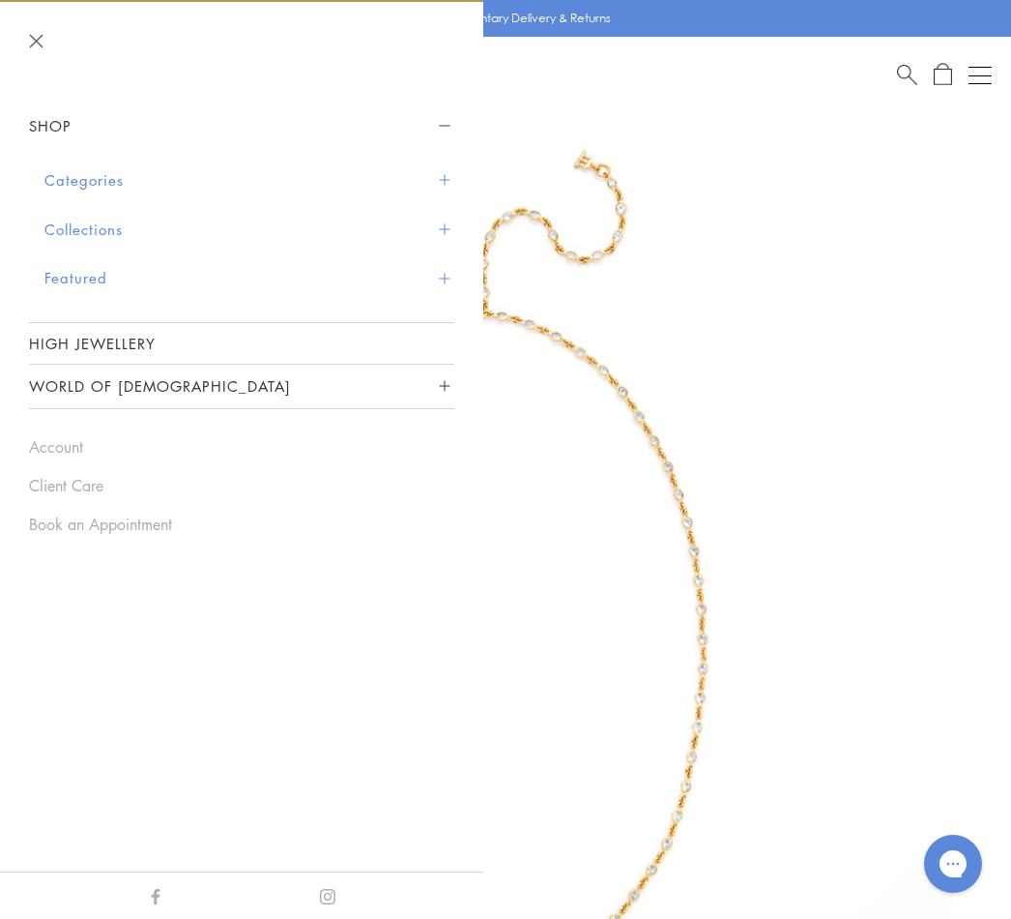
click at [102, 183] on button "Categories" at bounding box center [249, 180] width 410 height 49
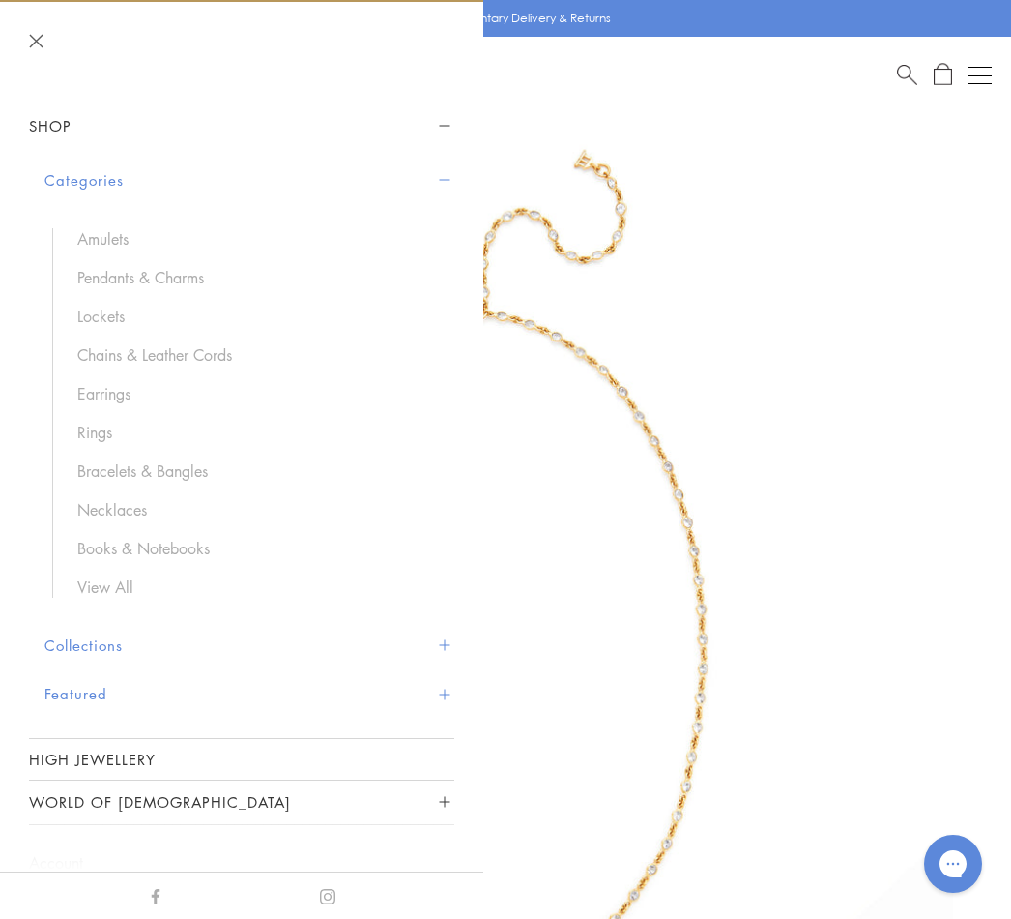
click at [148, 508] on link "Necklaces" at bounding box center [256, 509] width 358 height 21
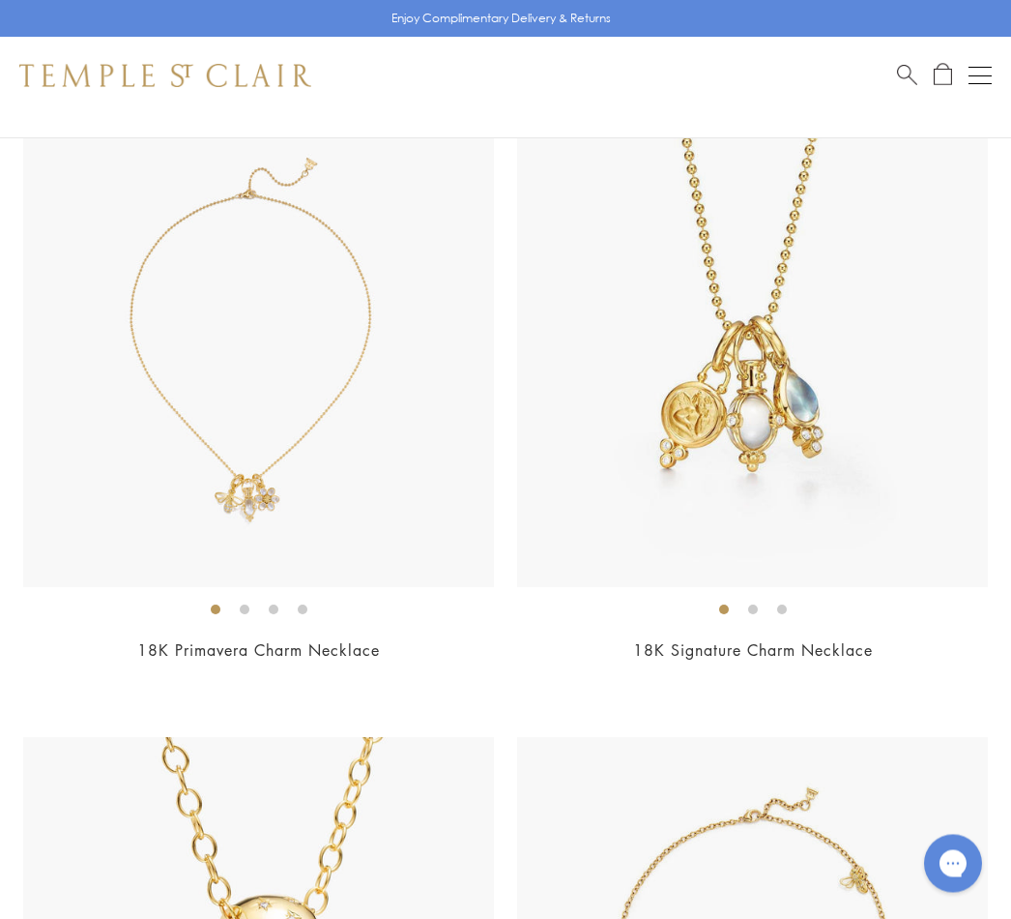
scroll to position [885, 0]
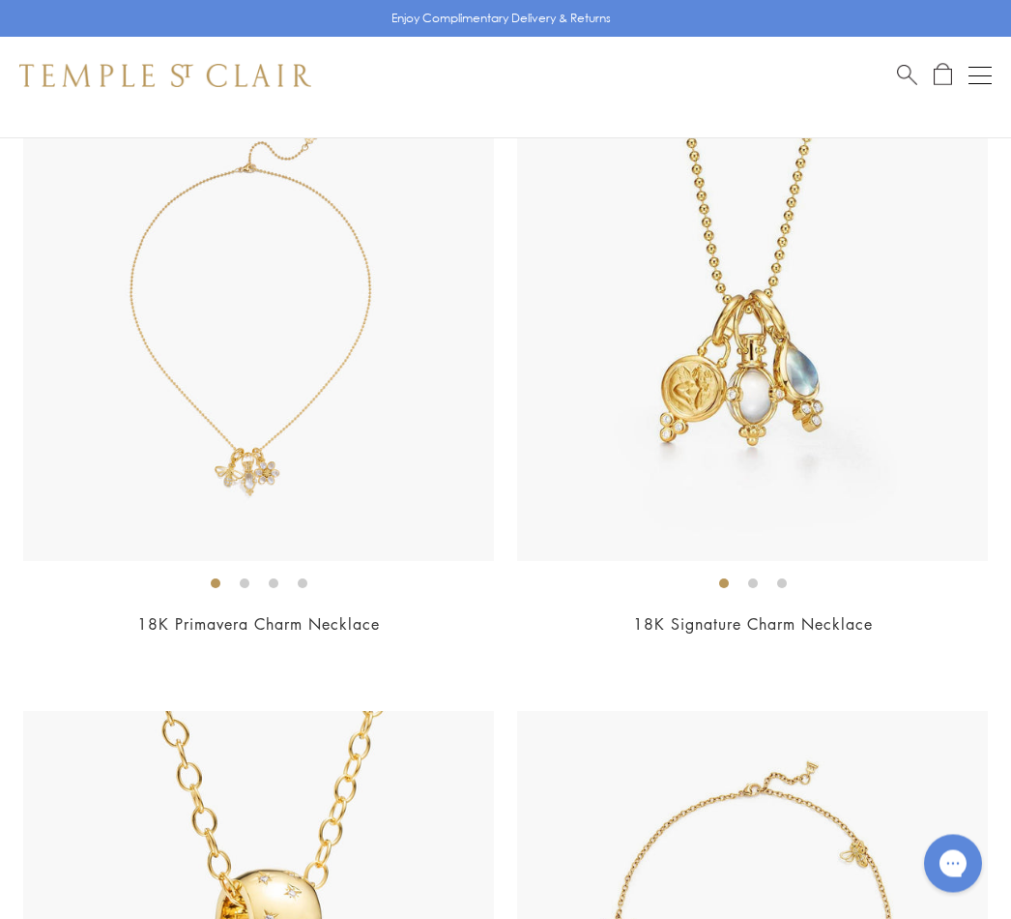
click at [761, 629] on link "18K Signature Charm Necklace" at bounding box center [753, 624] width 240 height 21
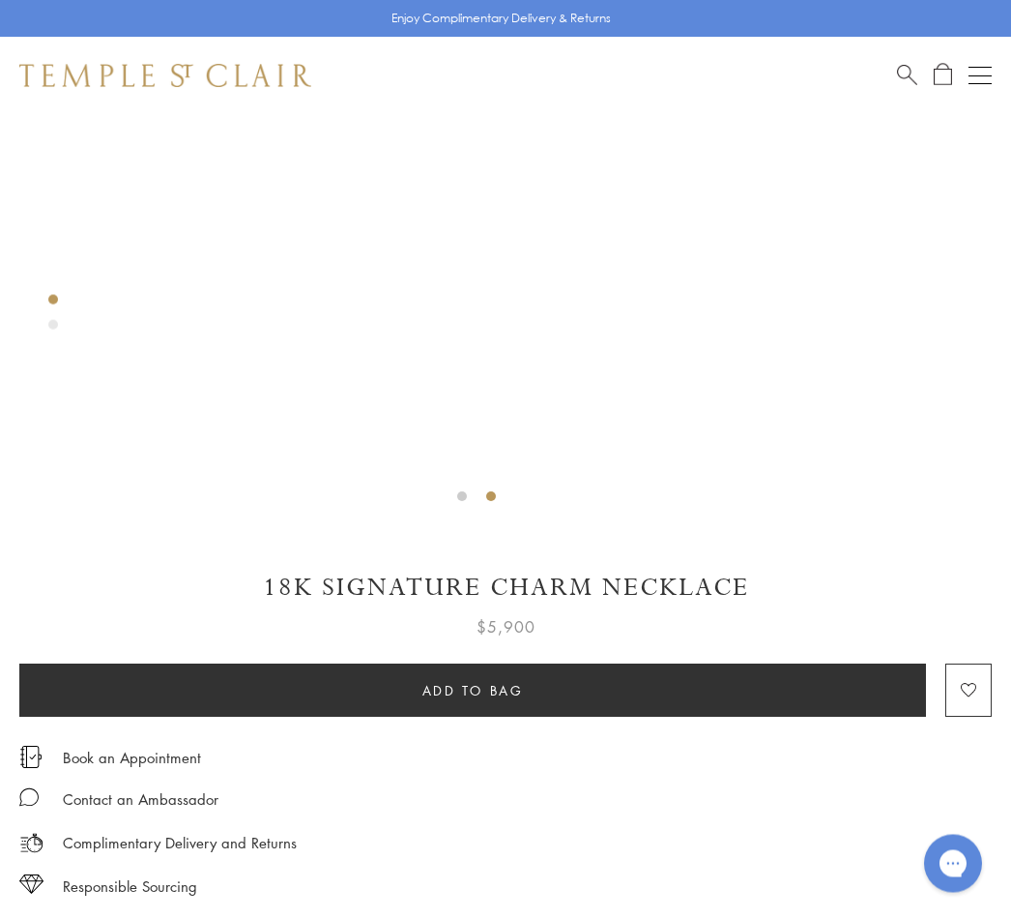
scroll to position [555, 0]
click at [498, 586] on h1 "18K Signature Charm Necklace" at bounding box center [505, 588] width 973 height 34
click at [473, 504] on div at bounding box center [476, 35] width 953 height 953
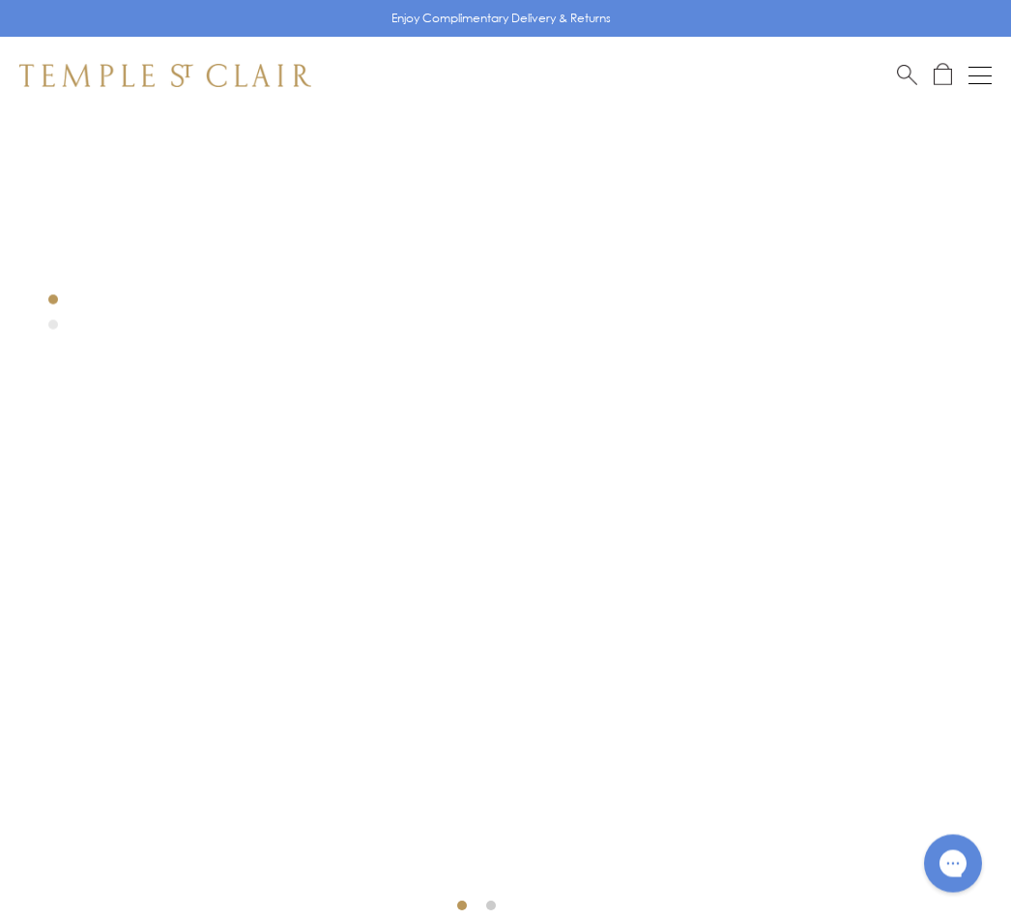
scroll to position [146, 0]
click at [989, 64] on button "Open navigation" at bounding box center [980, 75] width 23 height 23
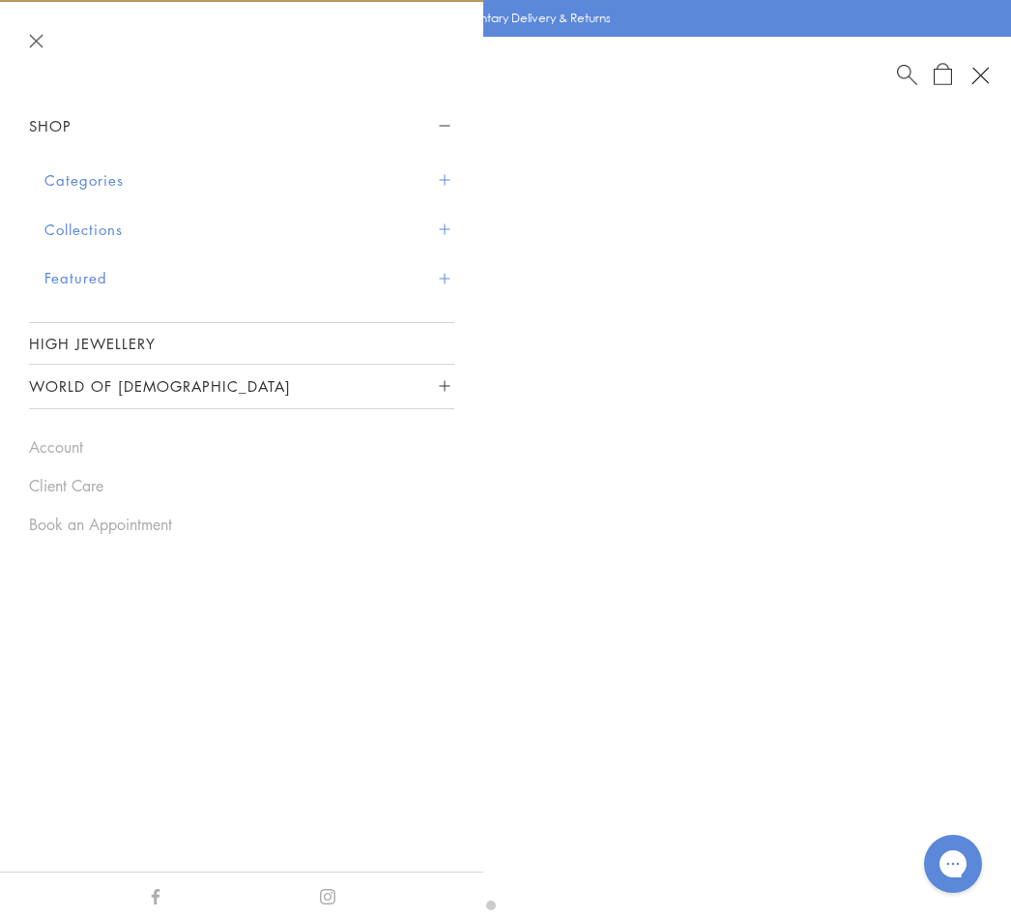
click at [135, 179] on button "Categories" at bounding box center [249, 180] width 410 height 49
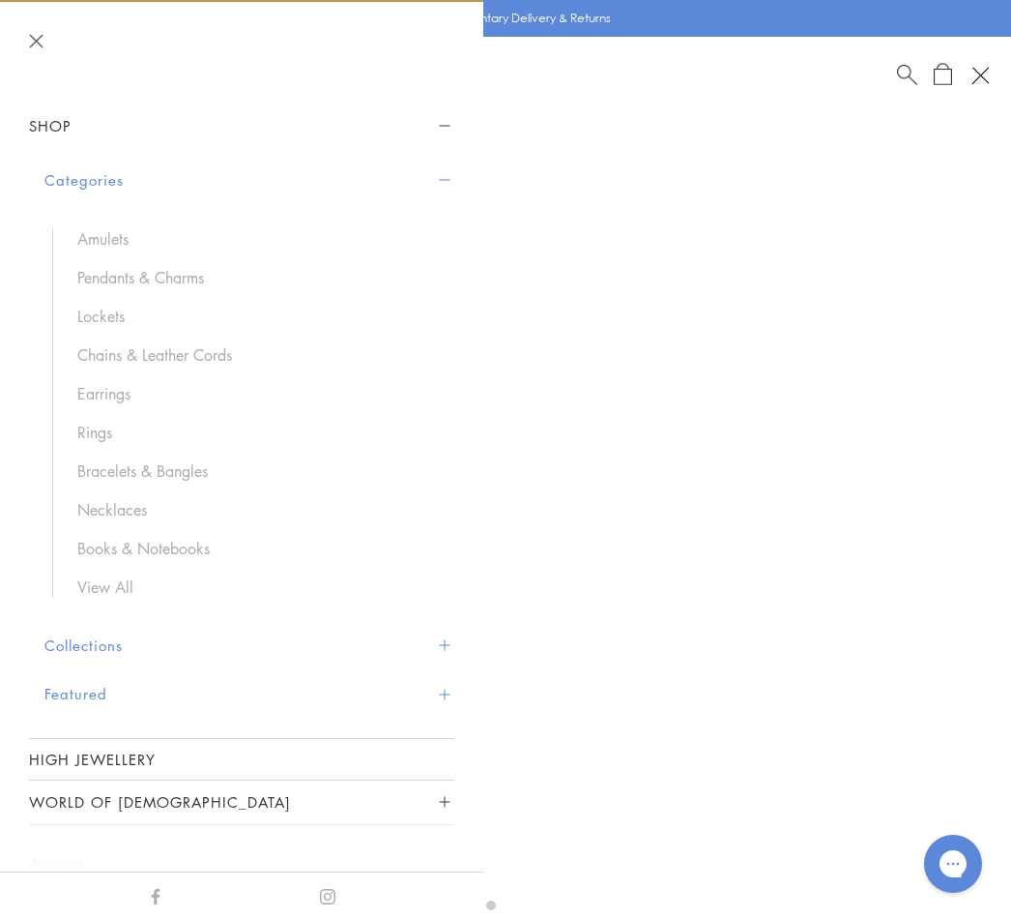
click at [114, 644] on button "Collections" at bounding box center [249, 645] width 410 height 49
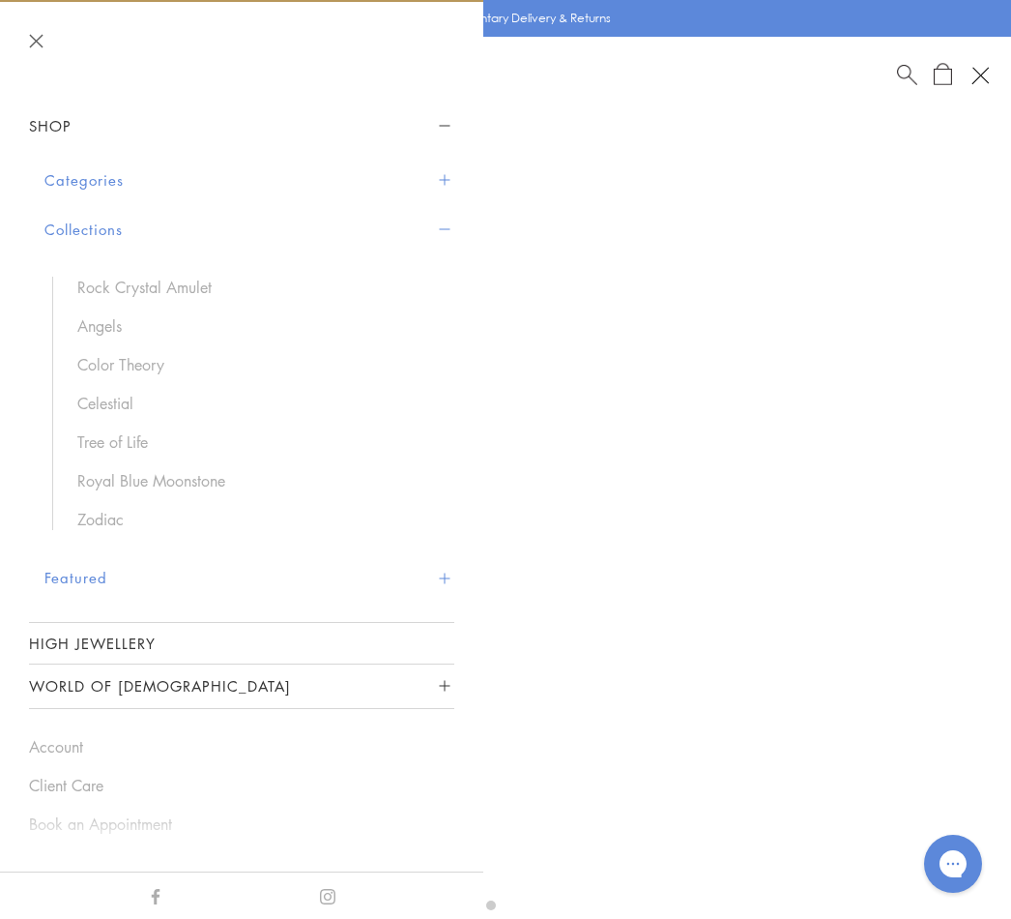
click at [117, 182] on button "Categories" at bounding box center [249, 180] width 410 height 49
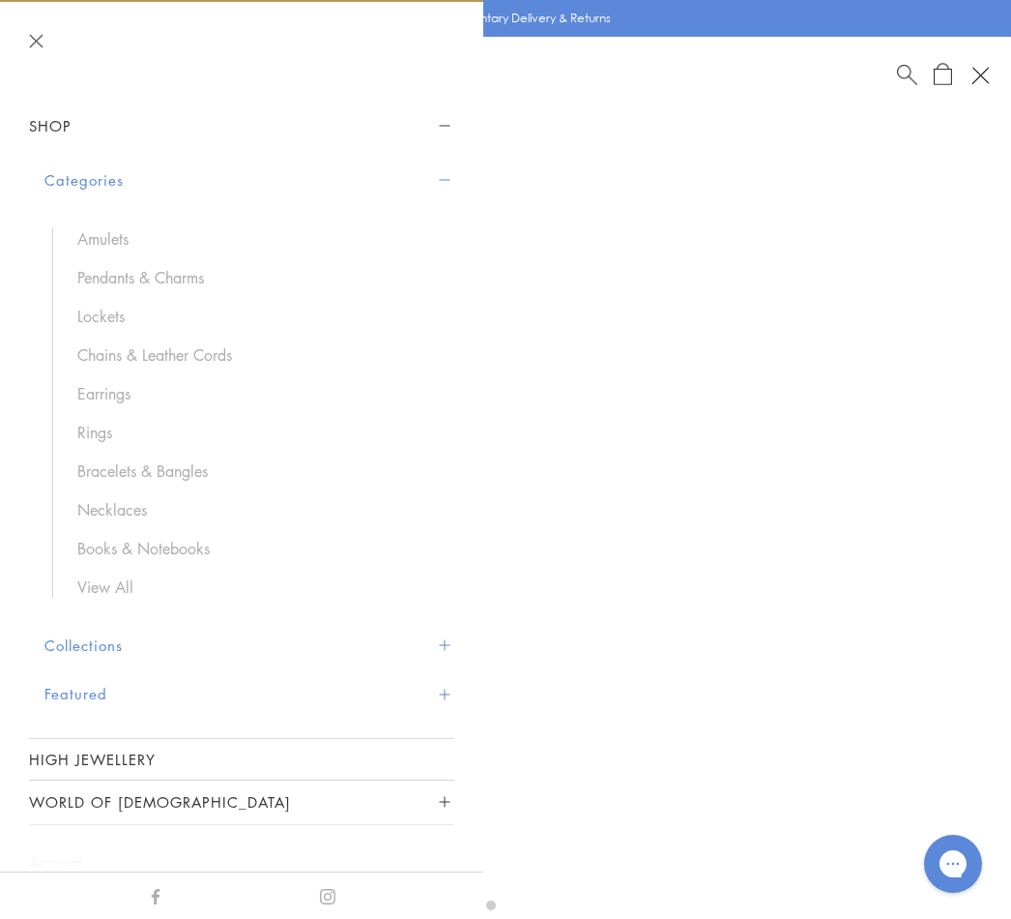
click at [142, 511] on link "Necklaces" at bounding box center [256, 509] width 358 height 21
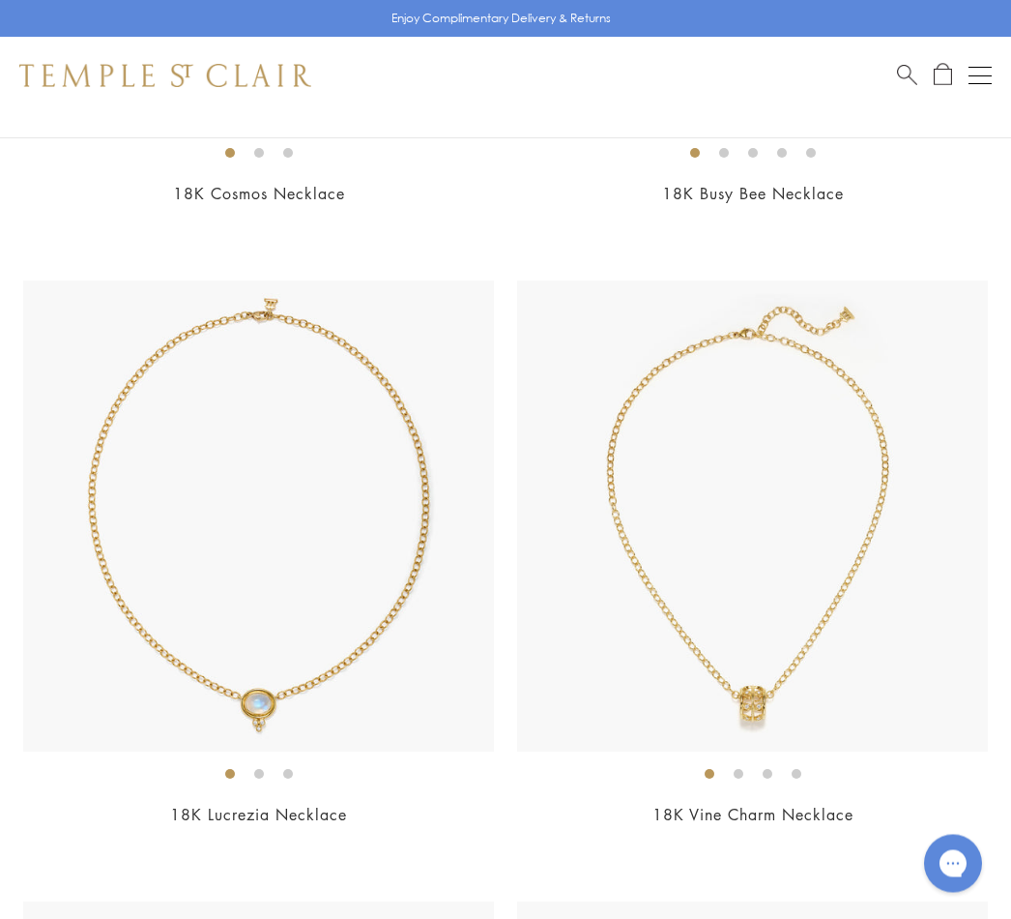
scroll to position [1937, 0]
click at [275, 690] on img at bounding box center [258, 515] width 471 height 471
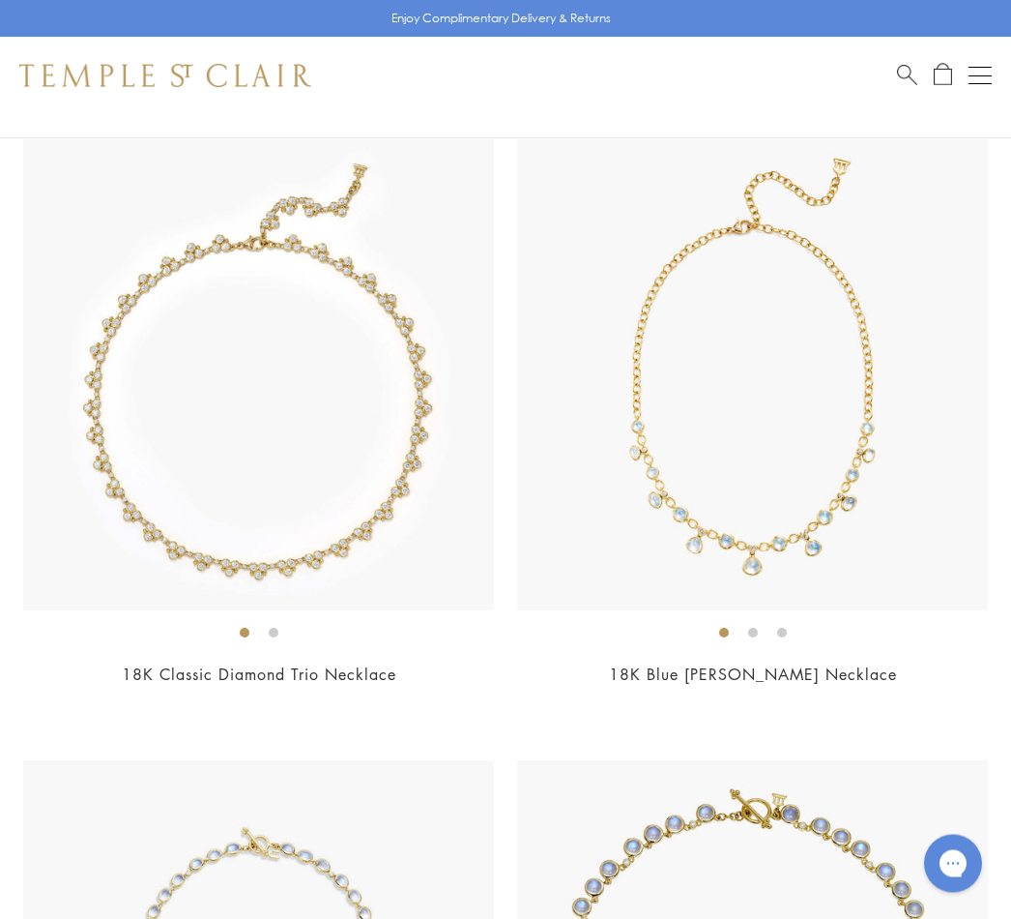
scroll to position [4560, 0]
click at [840, 665] on link "18K Blue Moon Theo Necklace" at bounding box center [753, 673] width 288 height 21
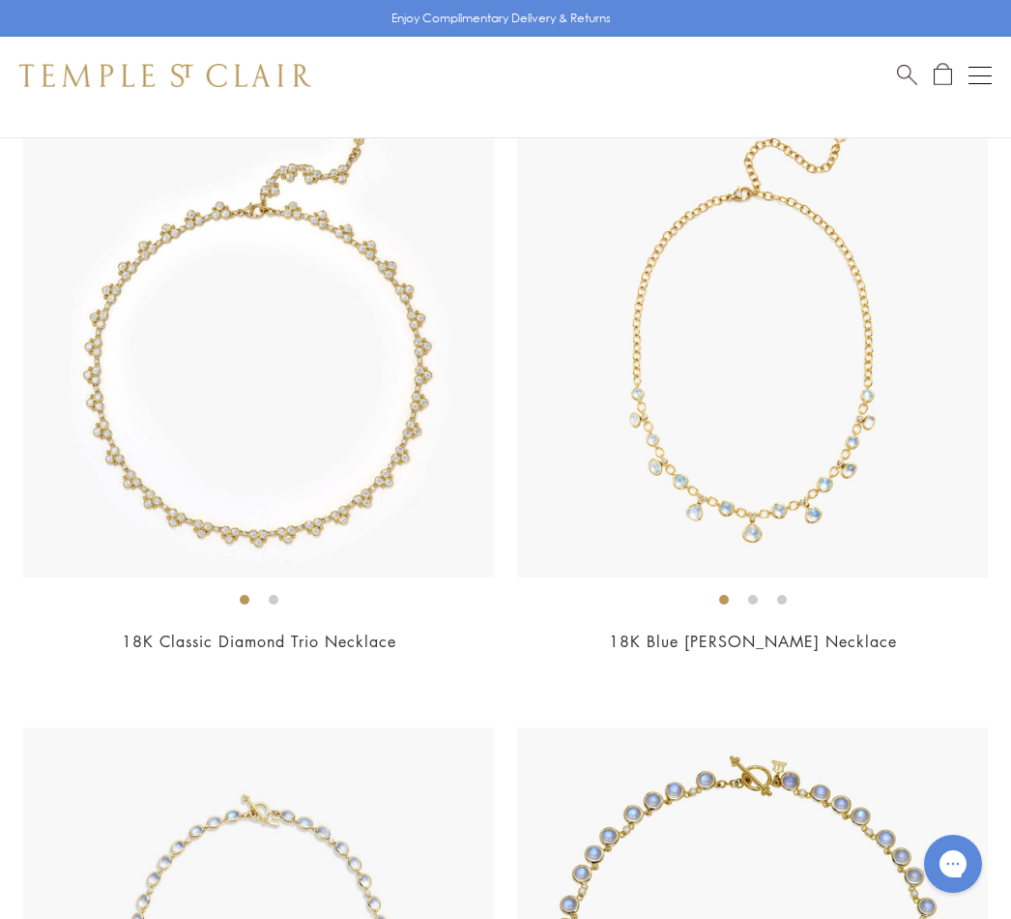
scroll to position [4592, 0]
click at [830, 631] on link "18K Blue Moon Theo Necklace" at bounding box center [753, 641] width 288 height 21
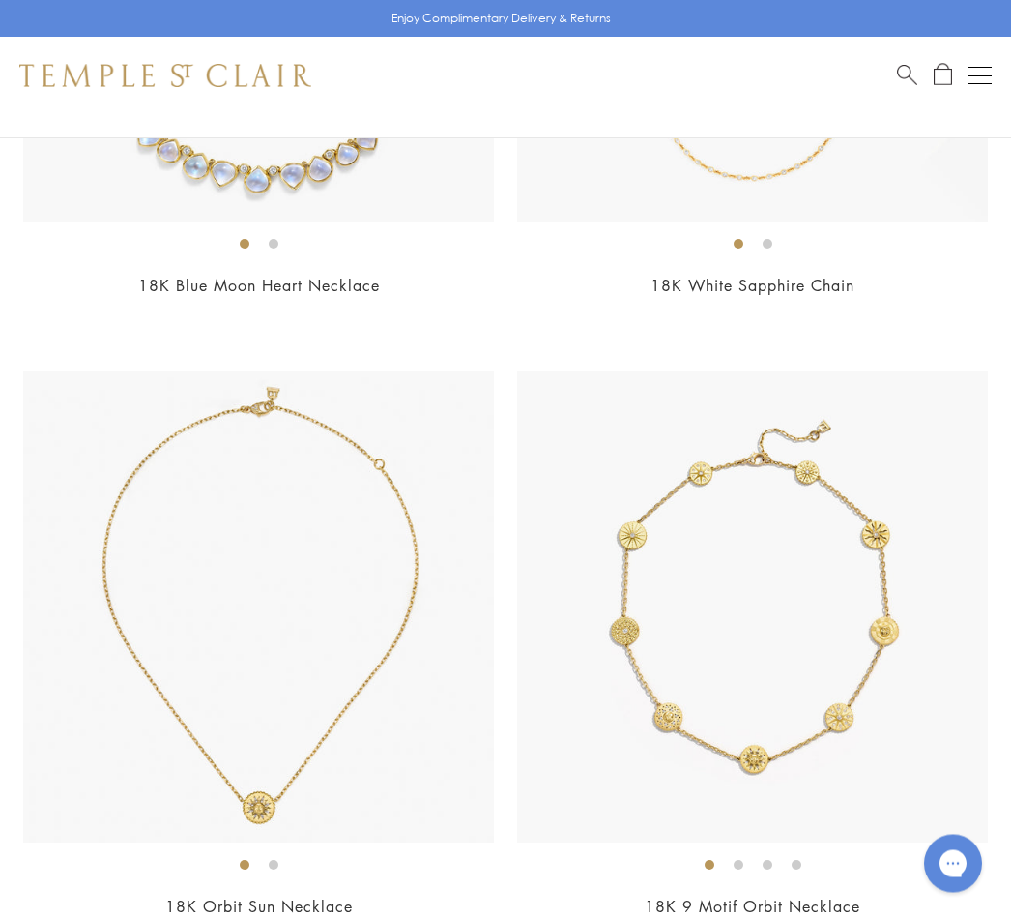
scroll to position [6191, 0]
click at [854, 701] on img at bounding box center [752, 606] width 471 height 471
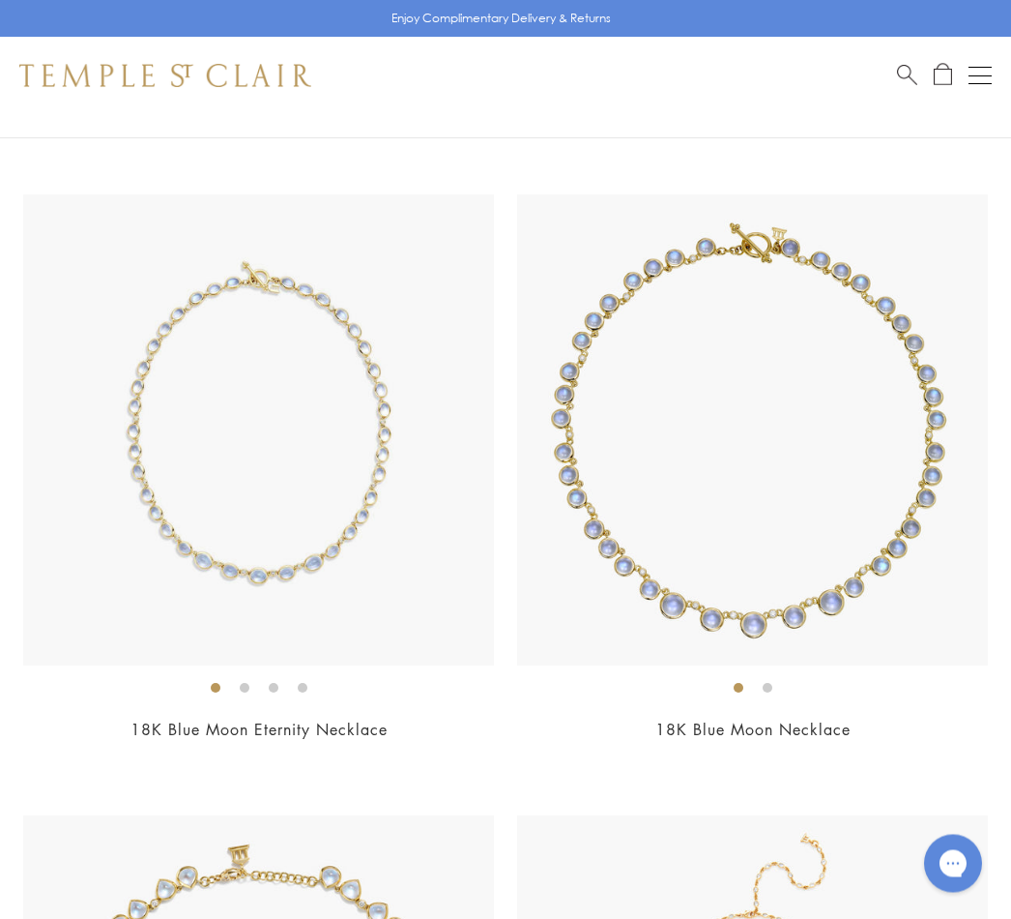
scroll to position [5130, 0]
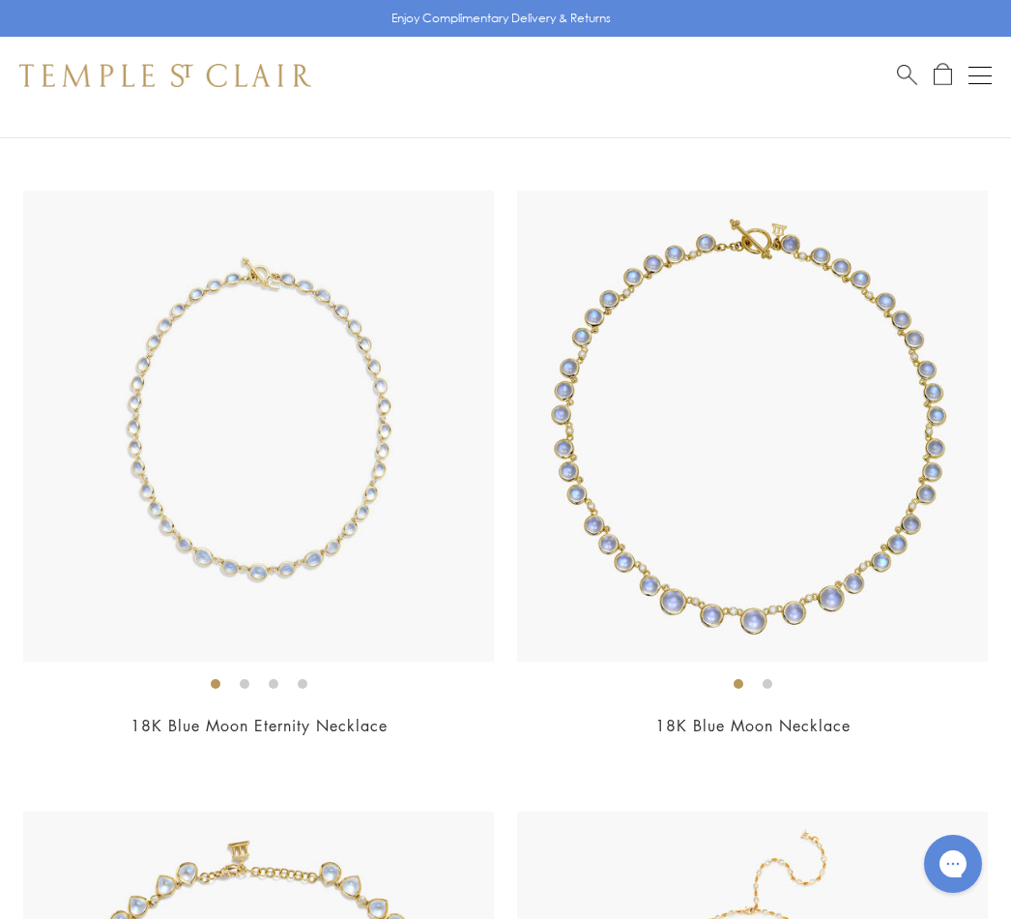
click at [261, 696] on div "18K Blue Moon Eternity Necklace $25,000" at bounding box center [258, 476] width 471 height 572
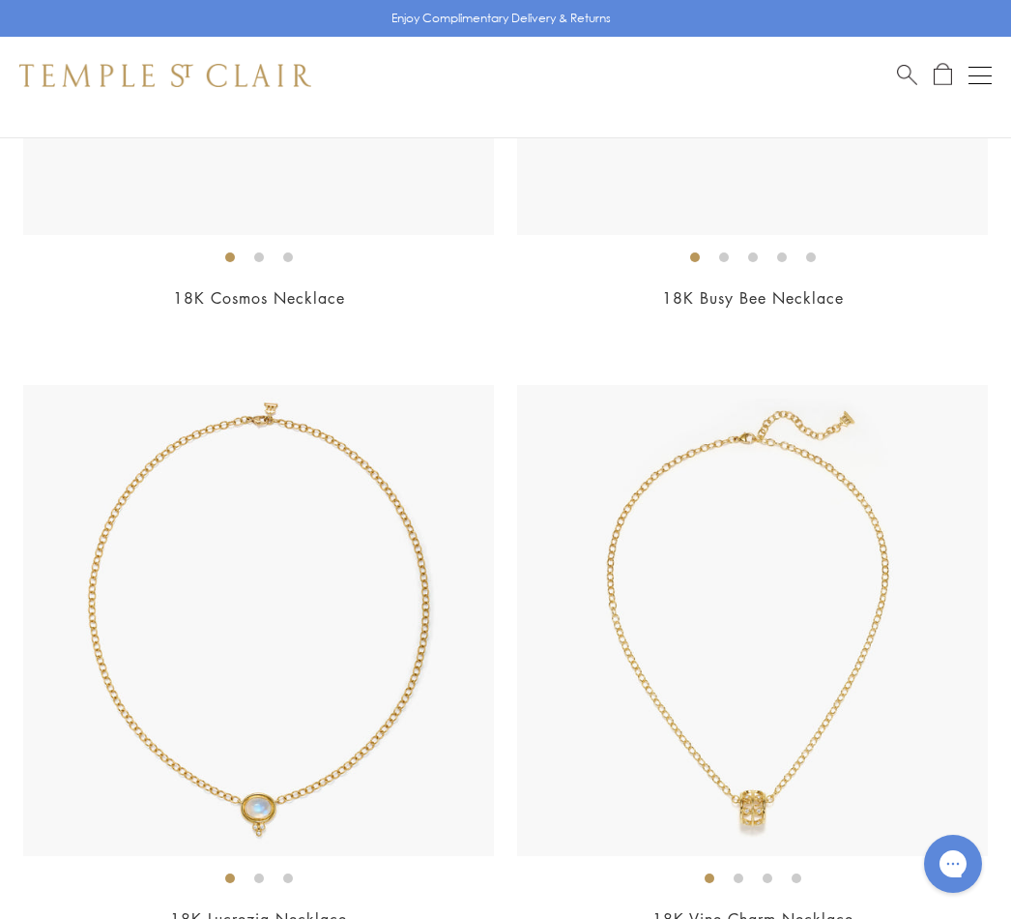
scroll to position [1831, 0]
click at [327, 766] on img at bounding box center [258, 622] width 471 height 471
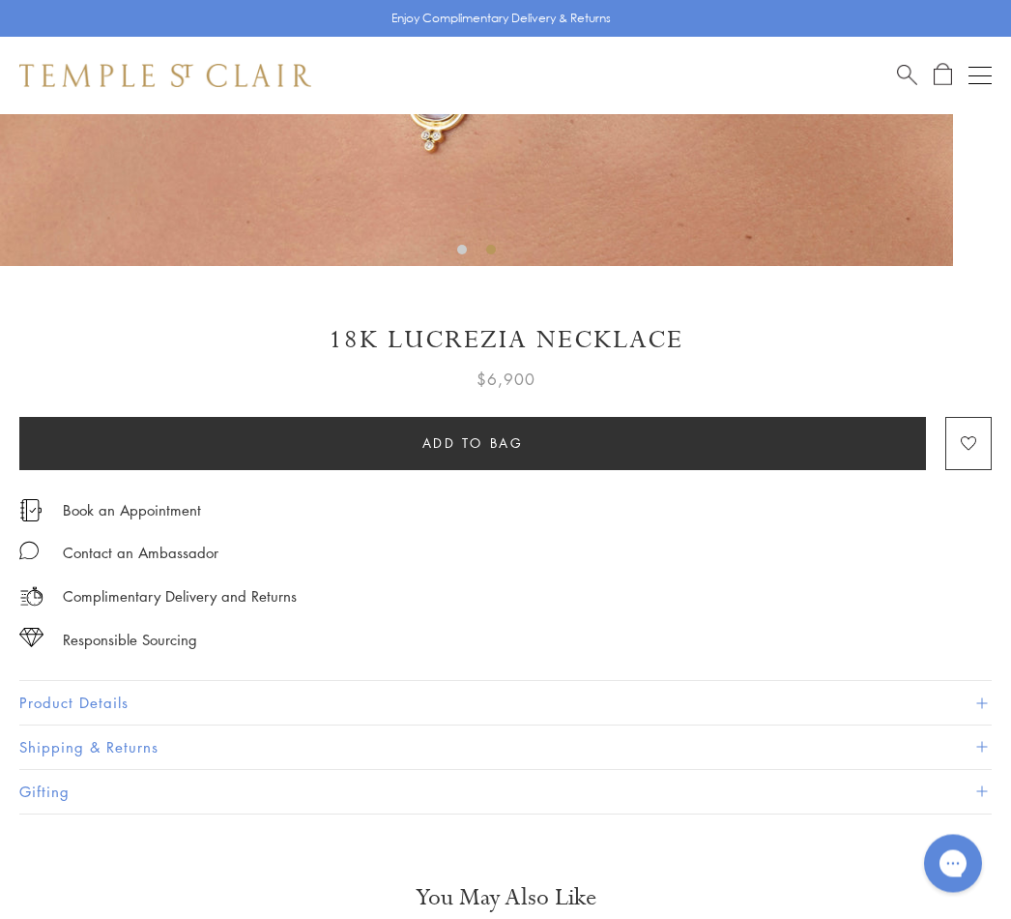
scroll to position [803, 0]
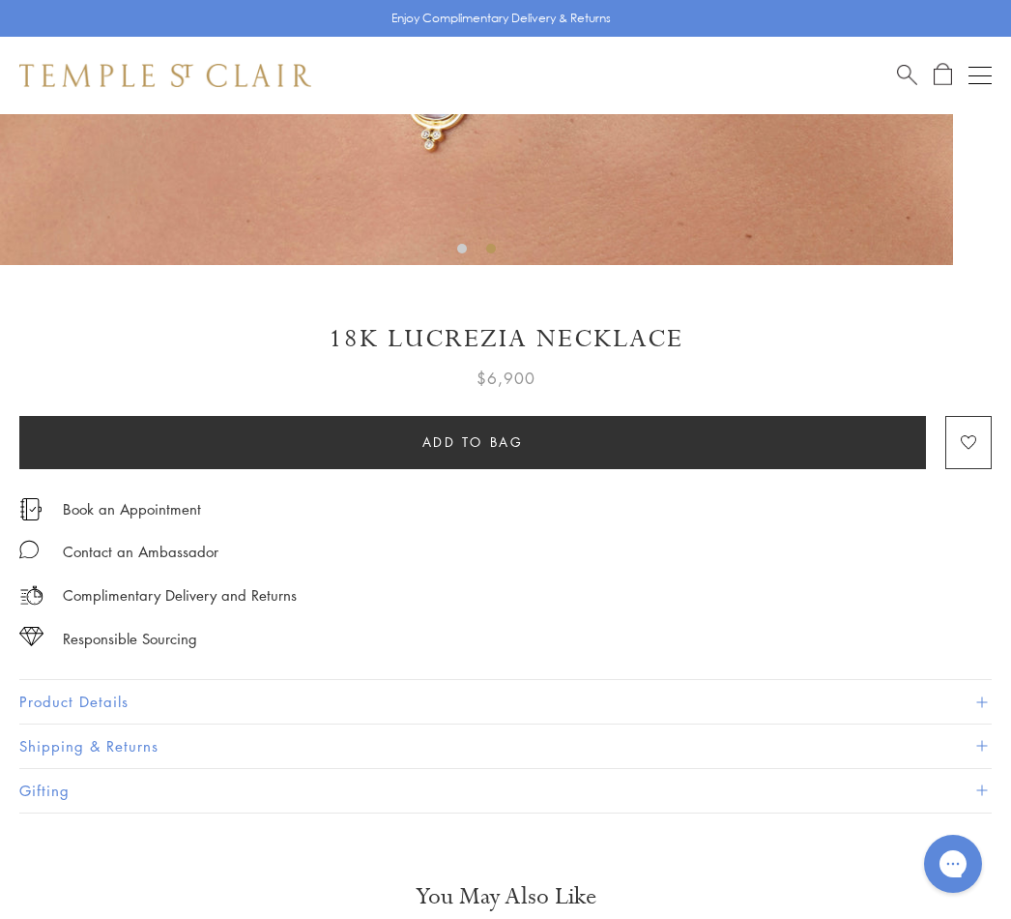
click at [989, 692] on button "Product Details" at bounding box center [505, 702] width 973 height 44
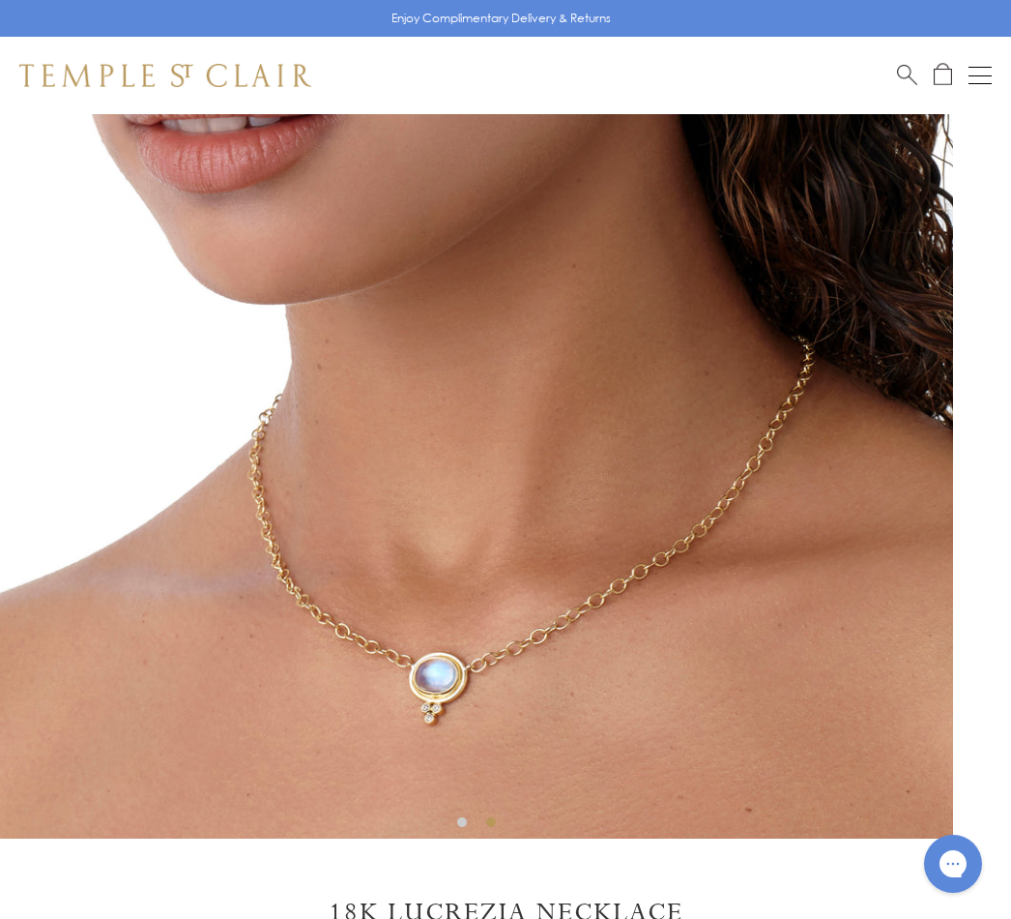
scroll to position [228, 0]
